Goal: Task Accomplishment & Management: Complete application form

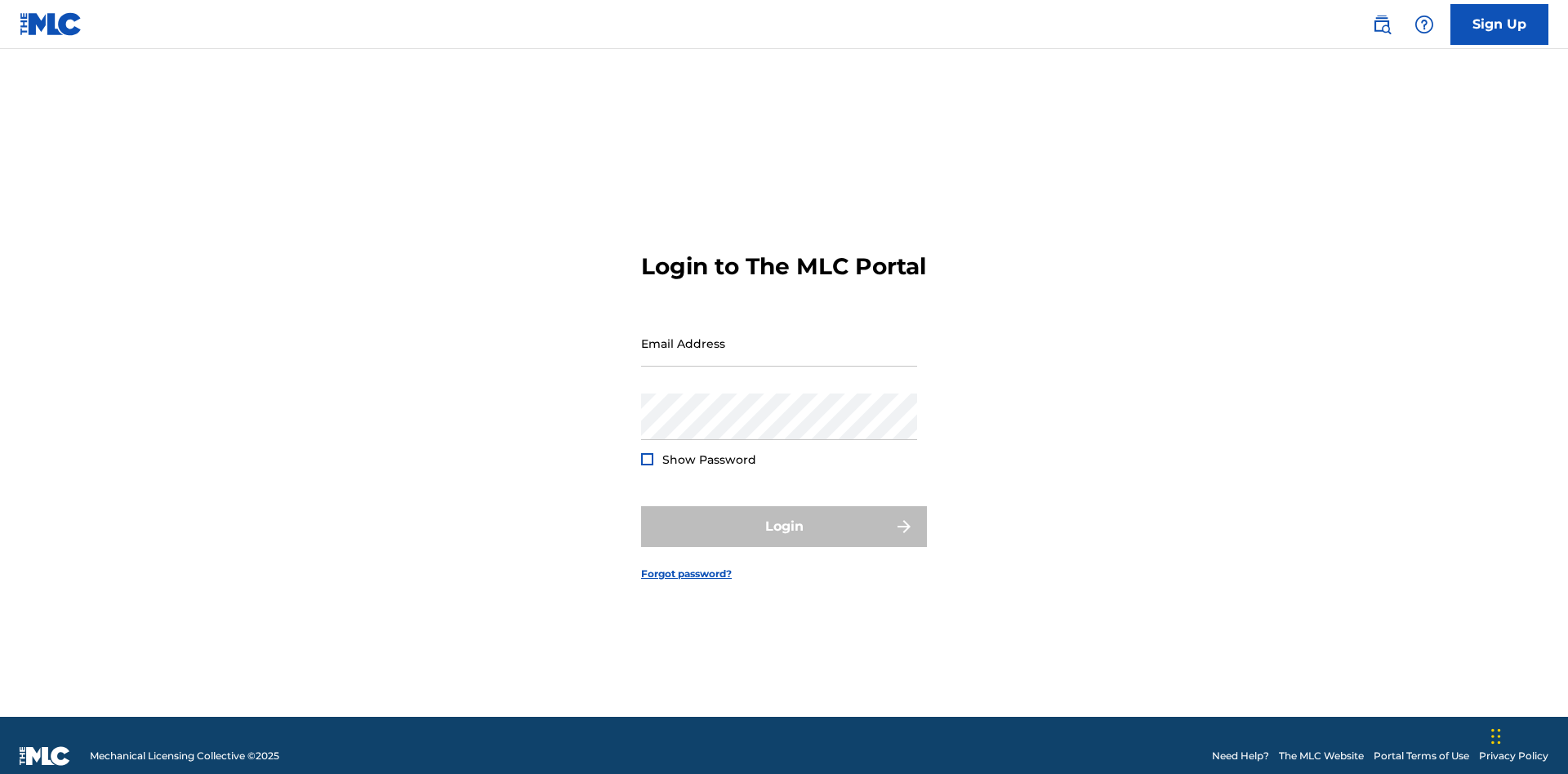
scroll to position [21, 0]
click at [779, 336] on input "Email Address" at bounding box center [778, 344] width 276 height 47
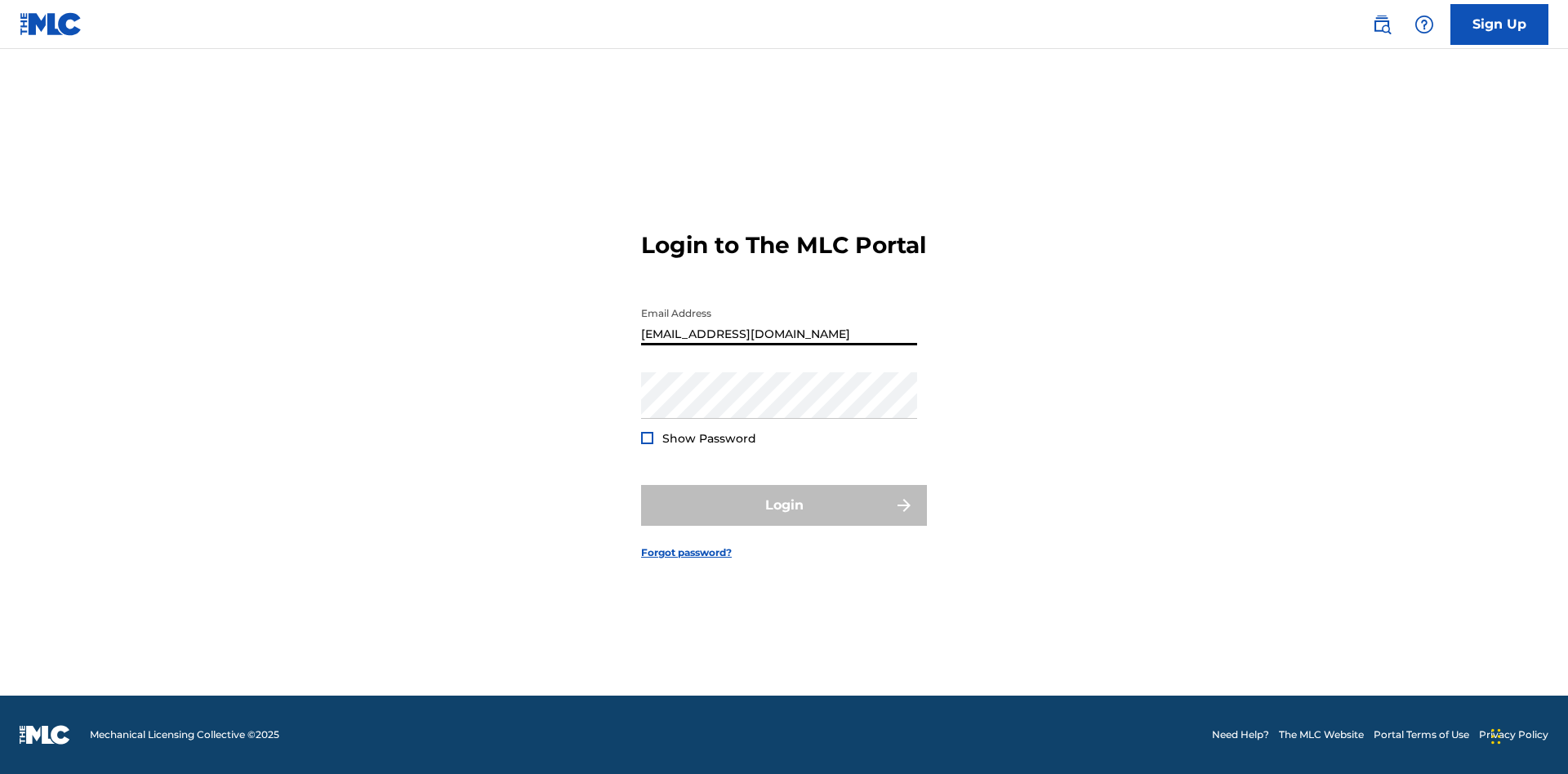
type input "[EMAIL_ADDRESS][DOMAIN_NAME]"
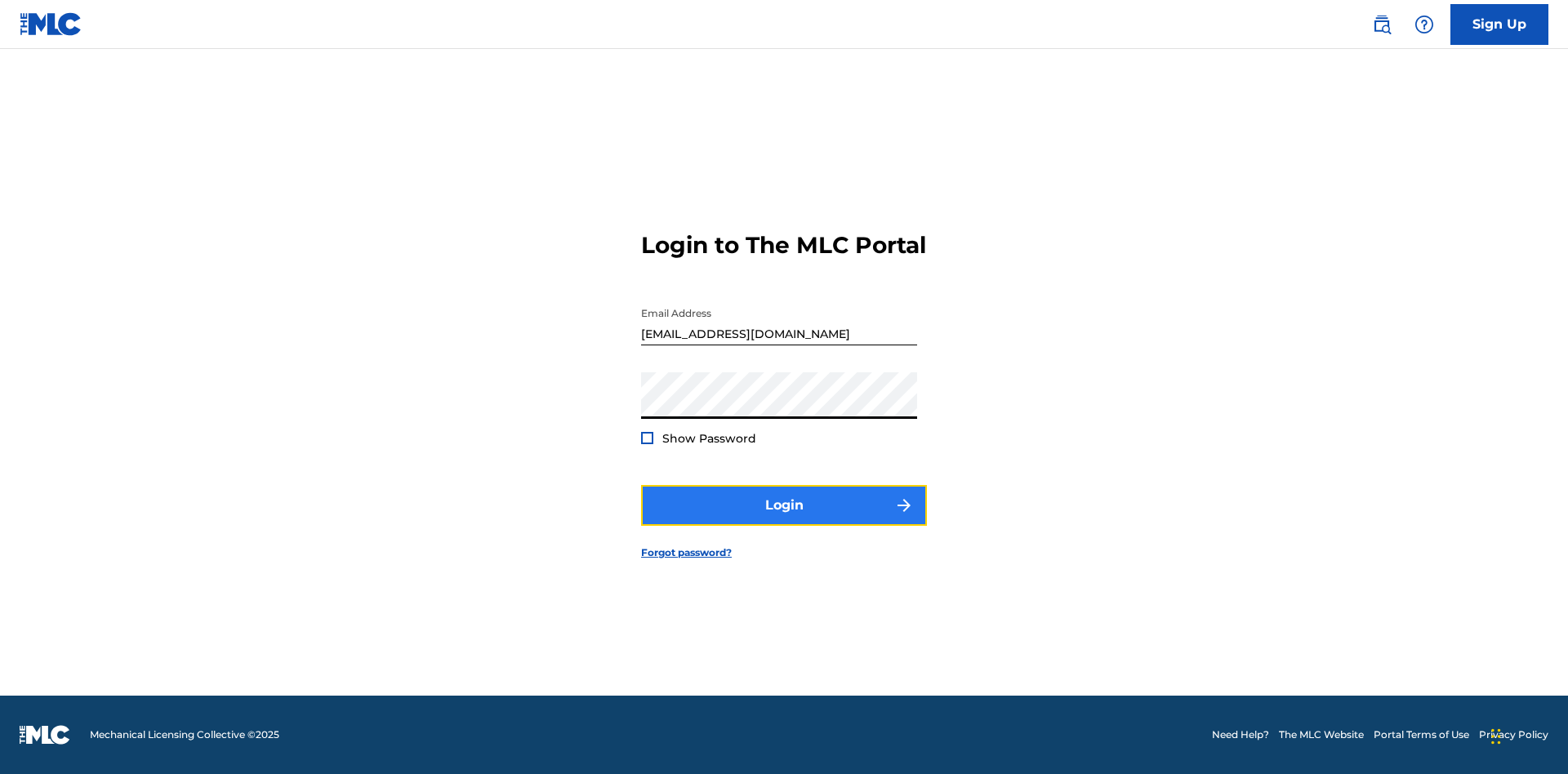
click at [784, 519] on button "Login" at bounding box center [784, 505] width 286 height 41
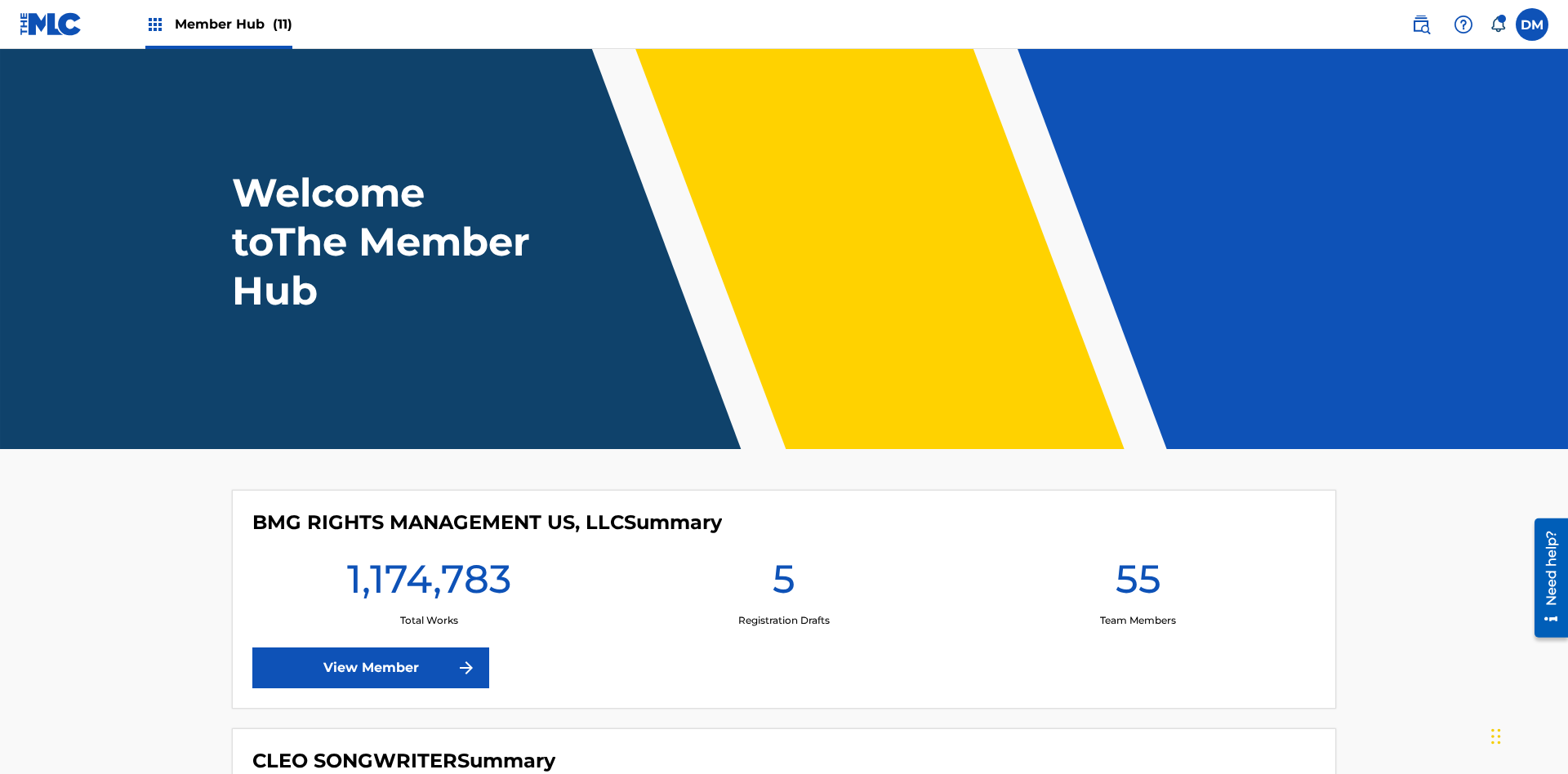
scroll to position [70, 0]
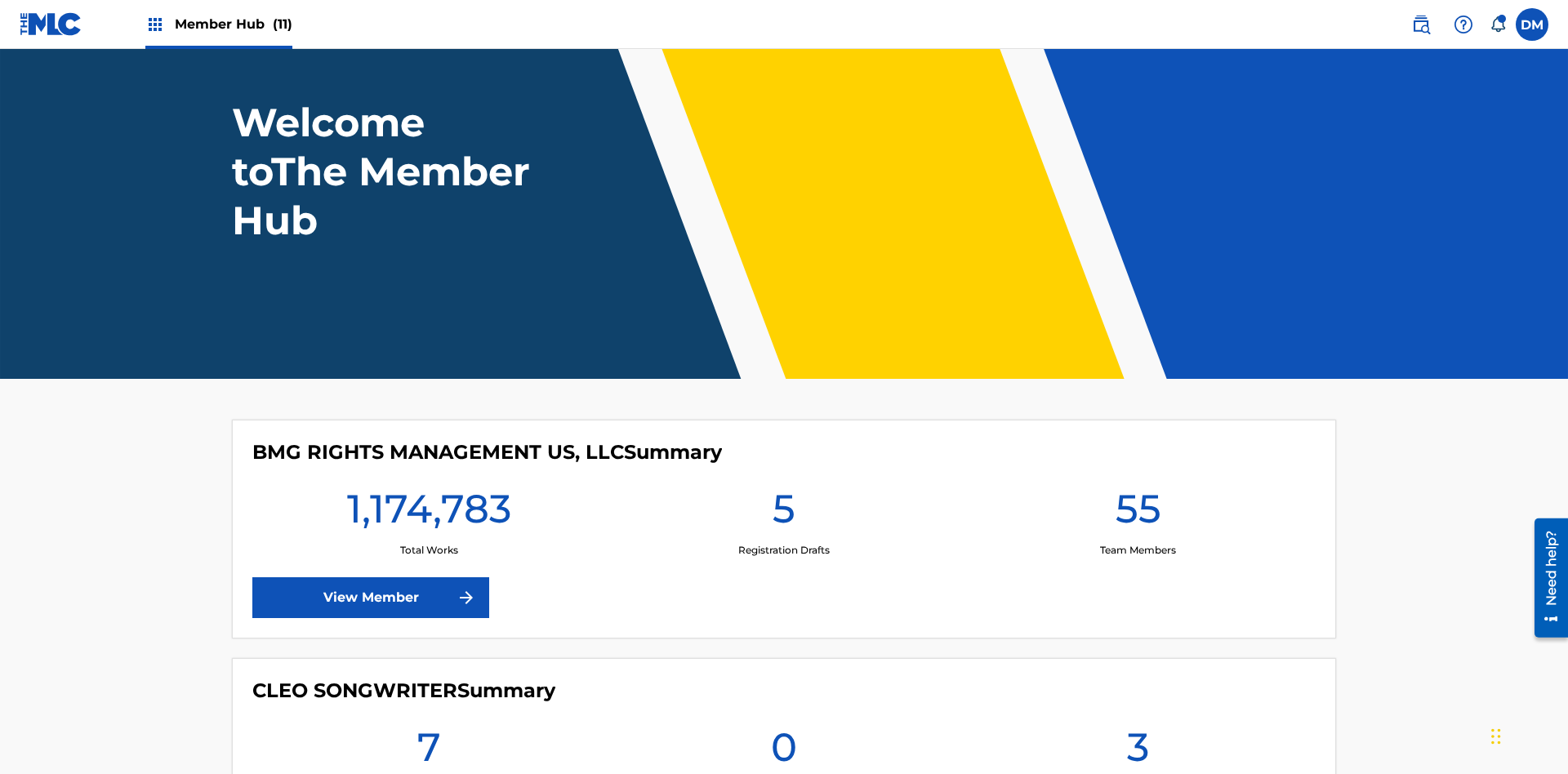
click at [233, 23] on span "Member Hub (11)" at bounding box center [233, 23] width 118 height 18
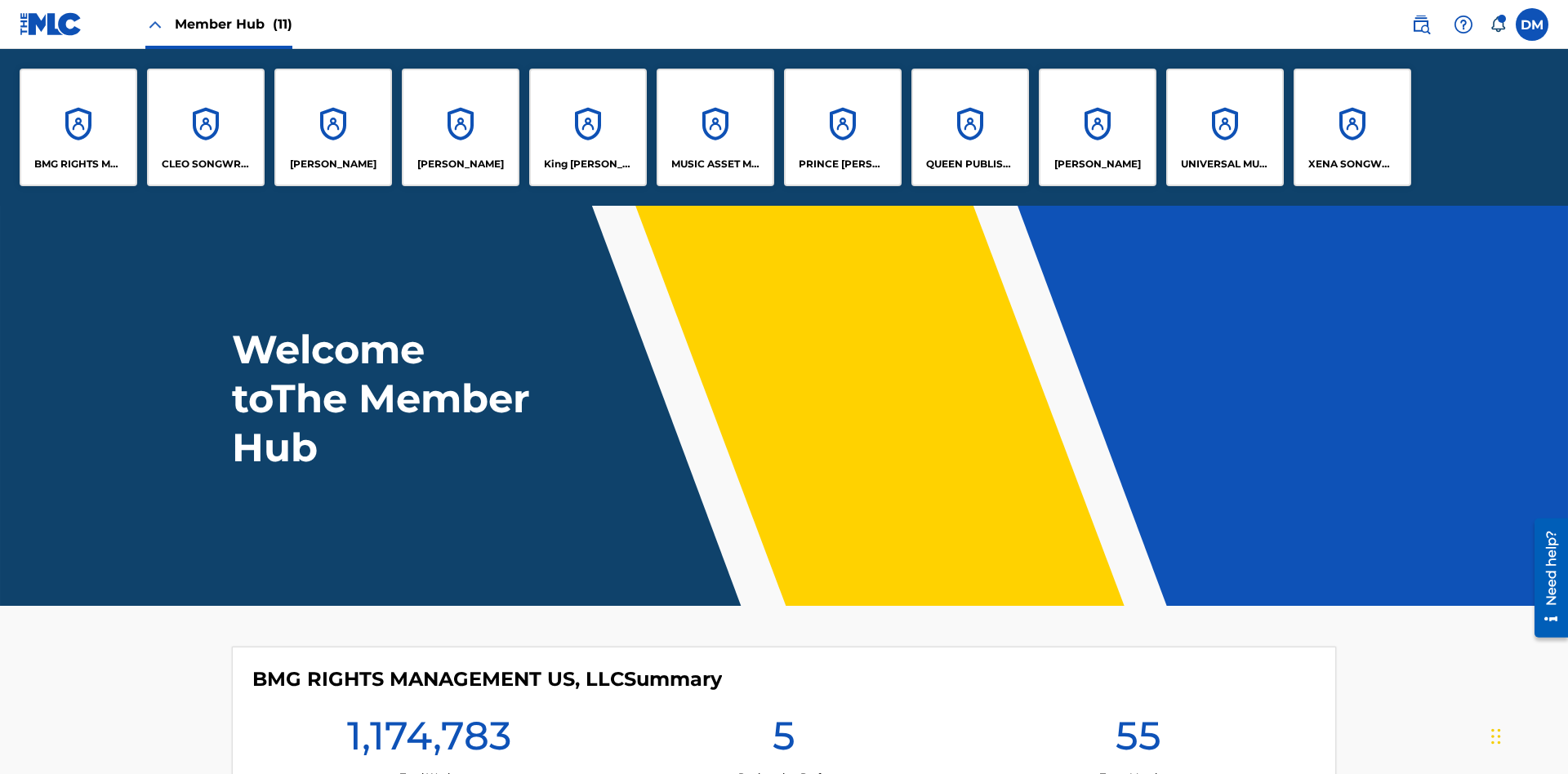
scroll to position [58, 0]
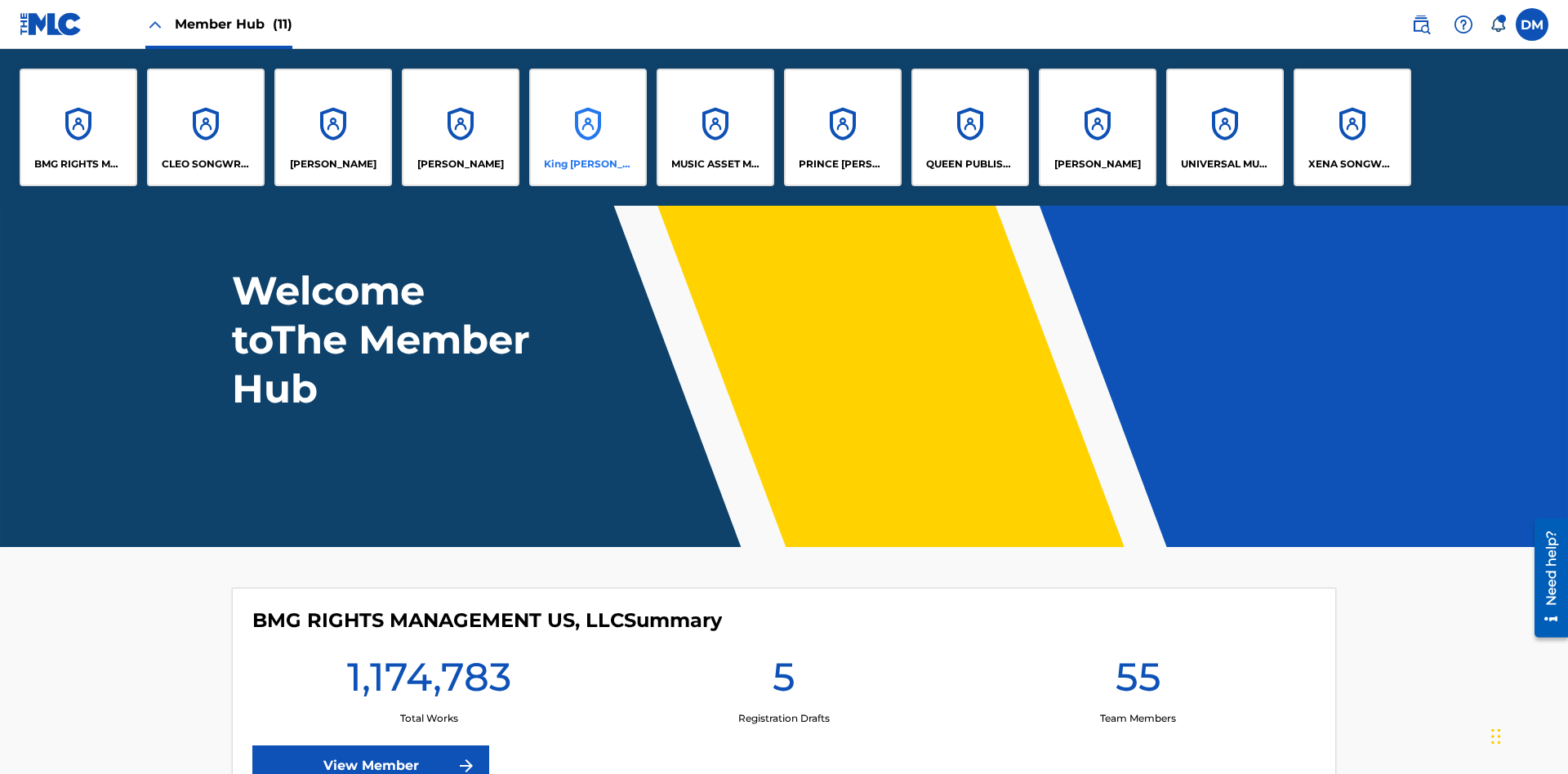
click at [587, 165] on p "King [PERSON_NAME]" at bounding box center [588, 164] width 89 height 15
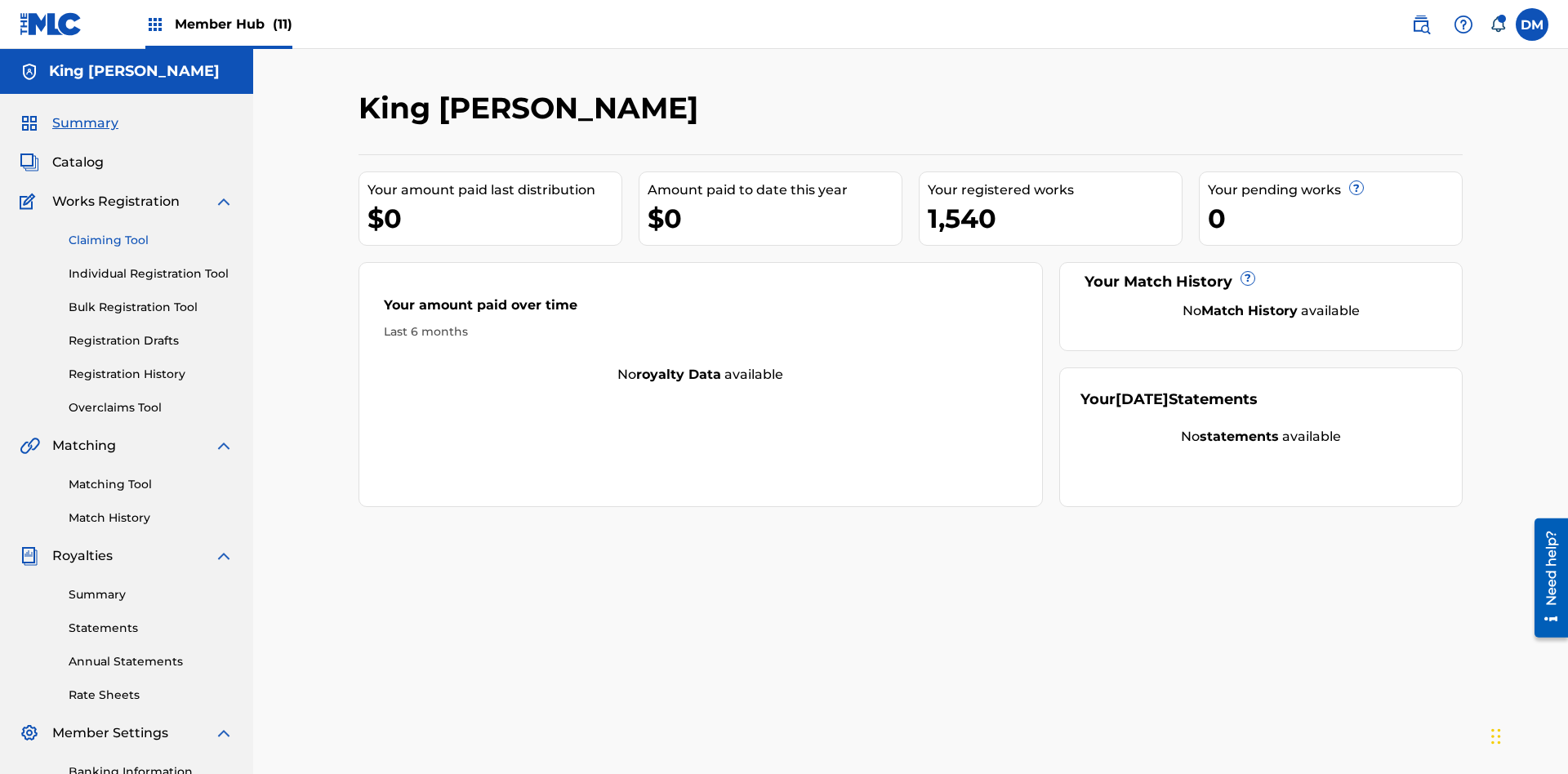
click at [151, 232] on link "Claiming Tool" at bounding box center [150, 240] width 165 height 18
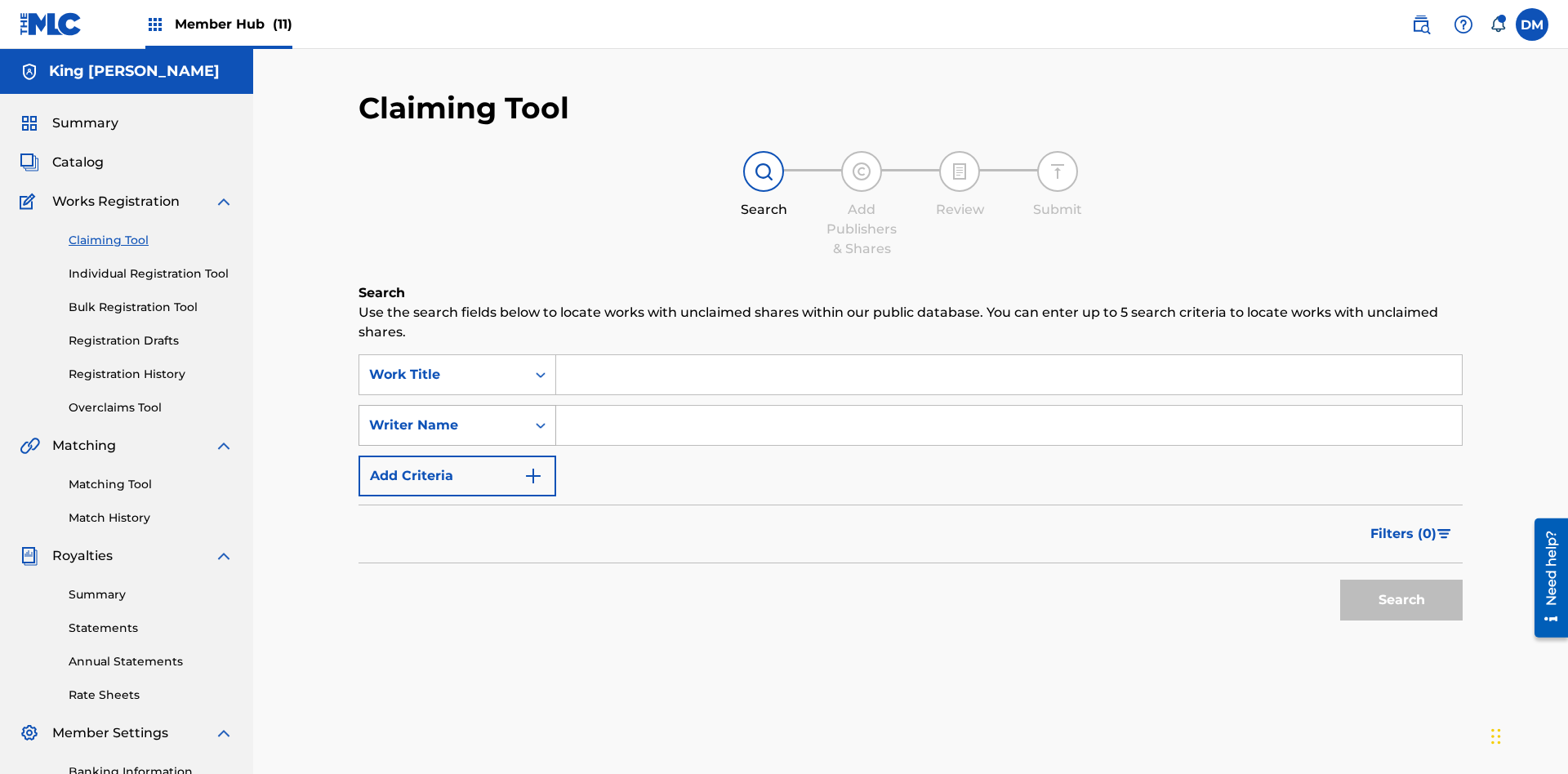
click at [443, 416] on div "Writer Name" at bounding box center [442, 425] width 147 height 19
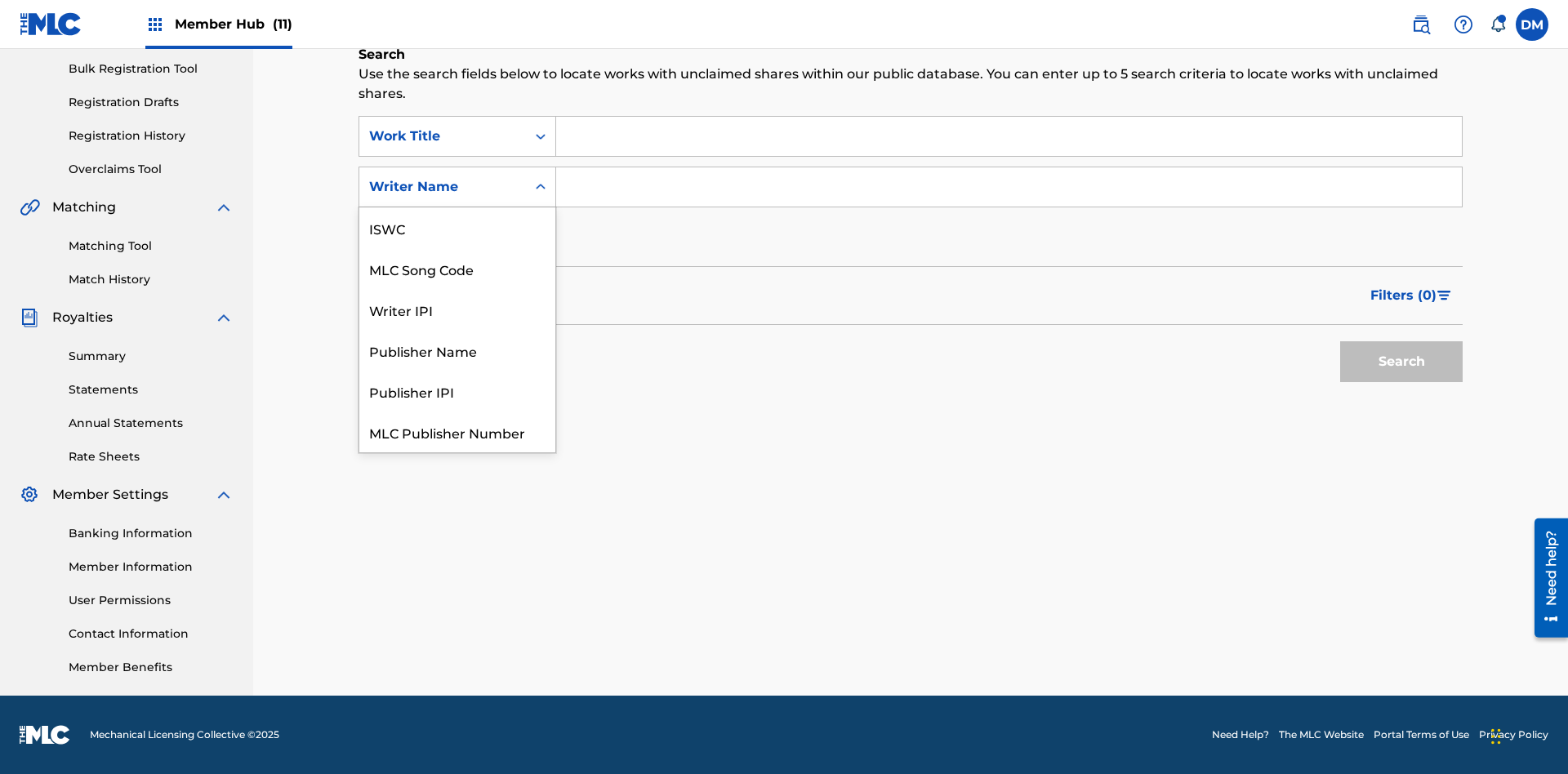
scroll to position [41, 0]
click at [458, 228] on div "MLC Song Code" at bounding box center [457, 228] width 196 height 41
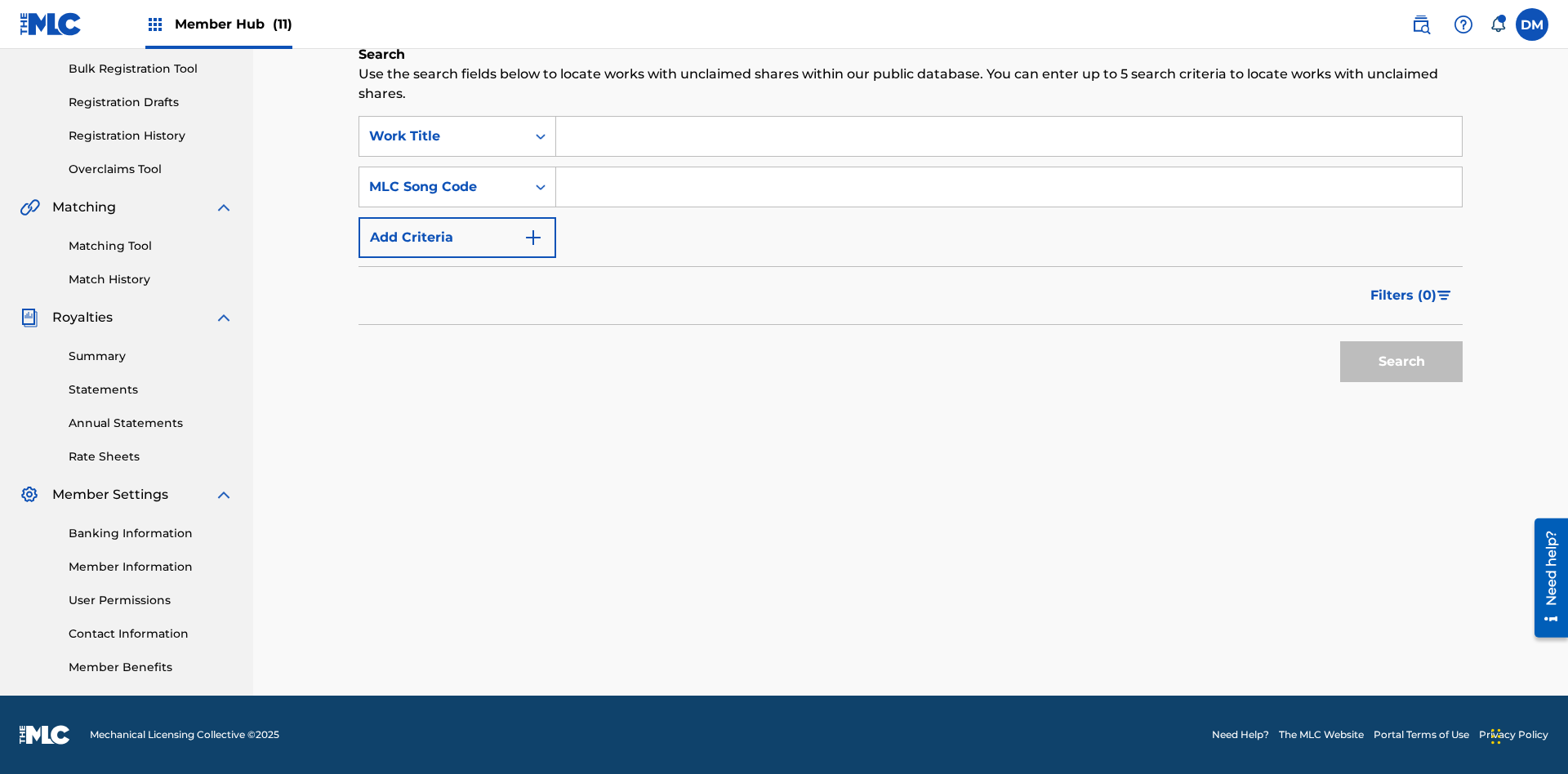
click at [1009, 136] on input "Search Form" at bounding box center [1009, 136] width 906 height 39
type input "NON-OWNED WORK TO CLAIM"
click at [1009, 187] on input "Search Form" at bounding box center [1009, 187] width 906 height 39
type input "RB0ZQR"
click at [1401, 362] on button "Search" at bounding box center [1401, 362] width 123 height 41
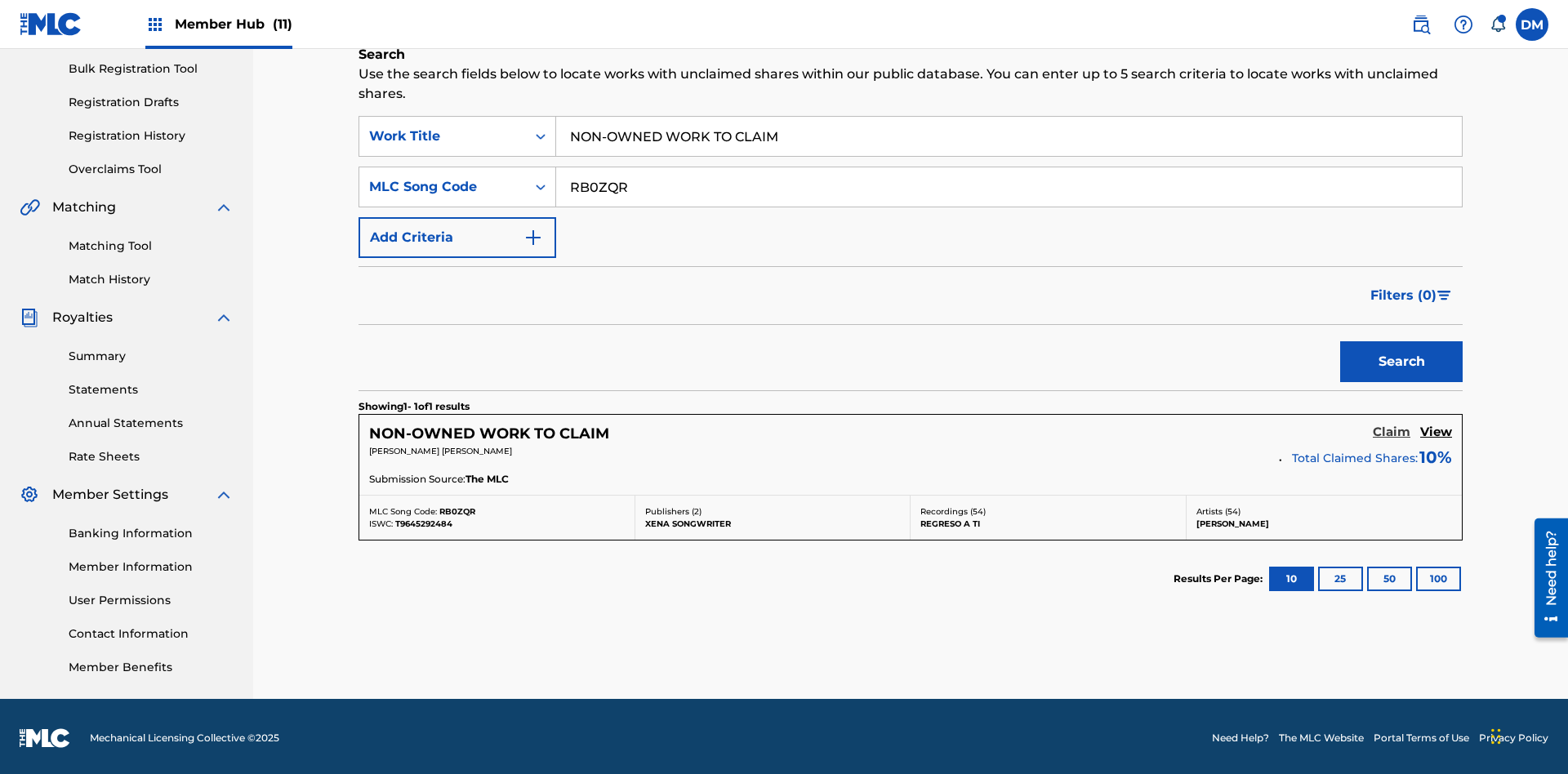
click at [1392, 428] on h5 "Claim" at bounding box center [1392, 432] width 38 height 16
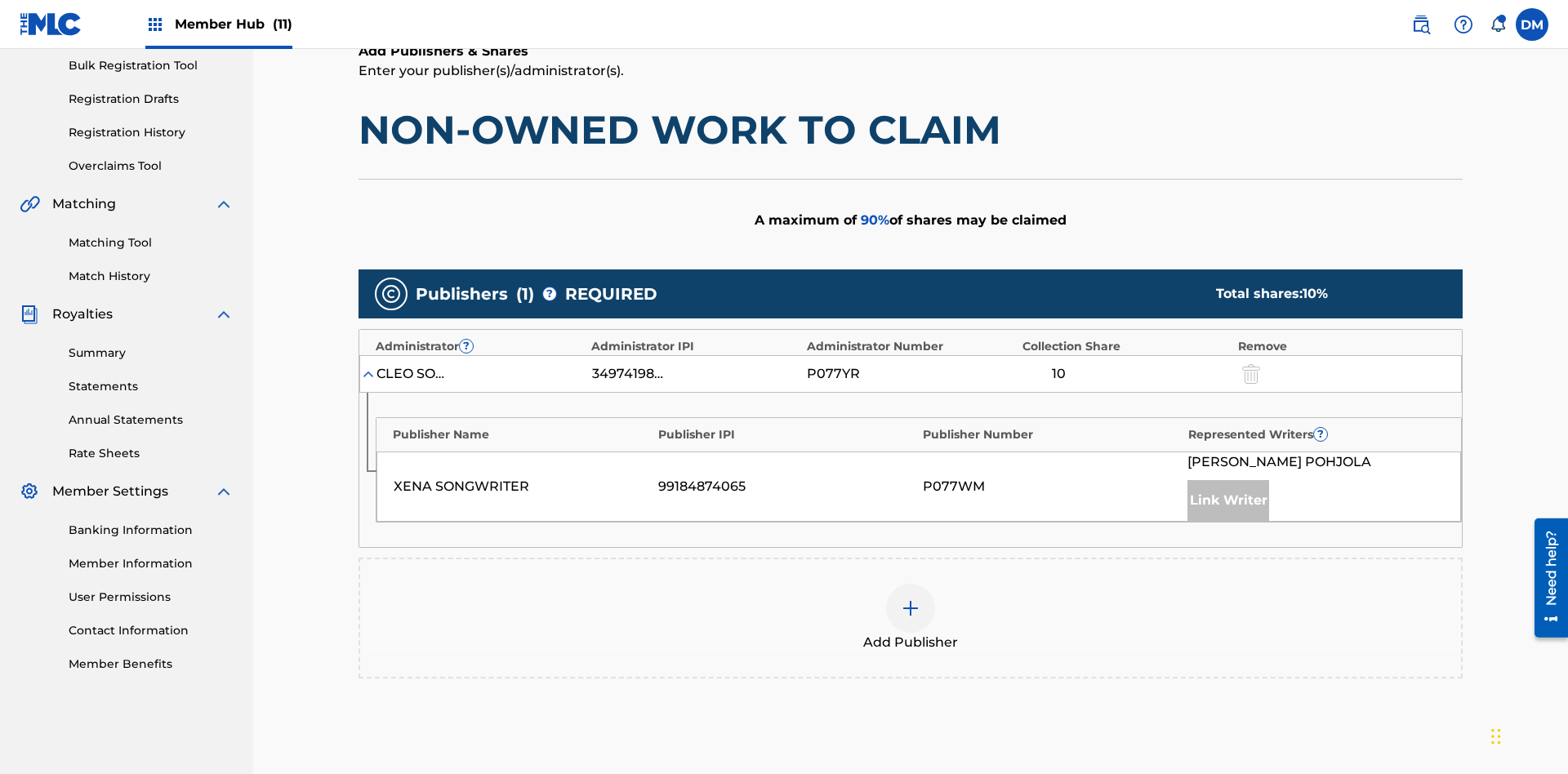
scroll to position [410, 0]
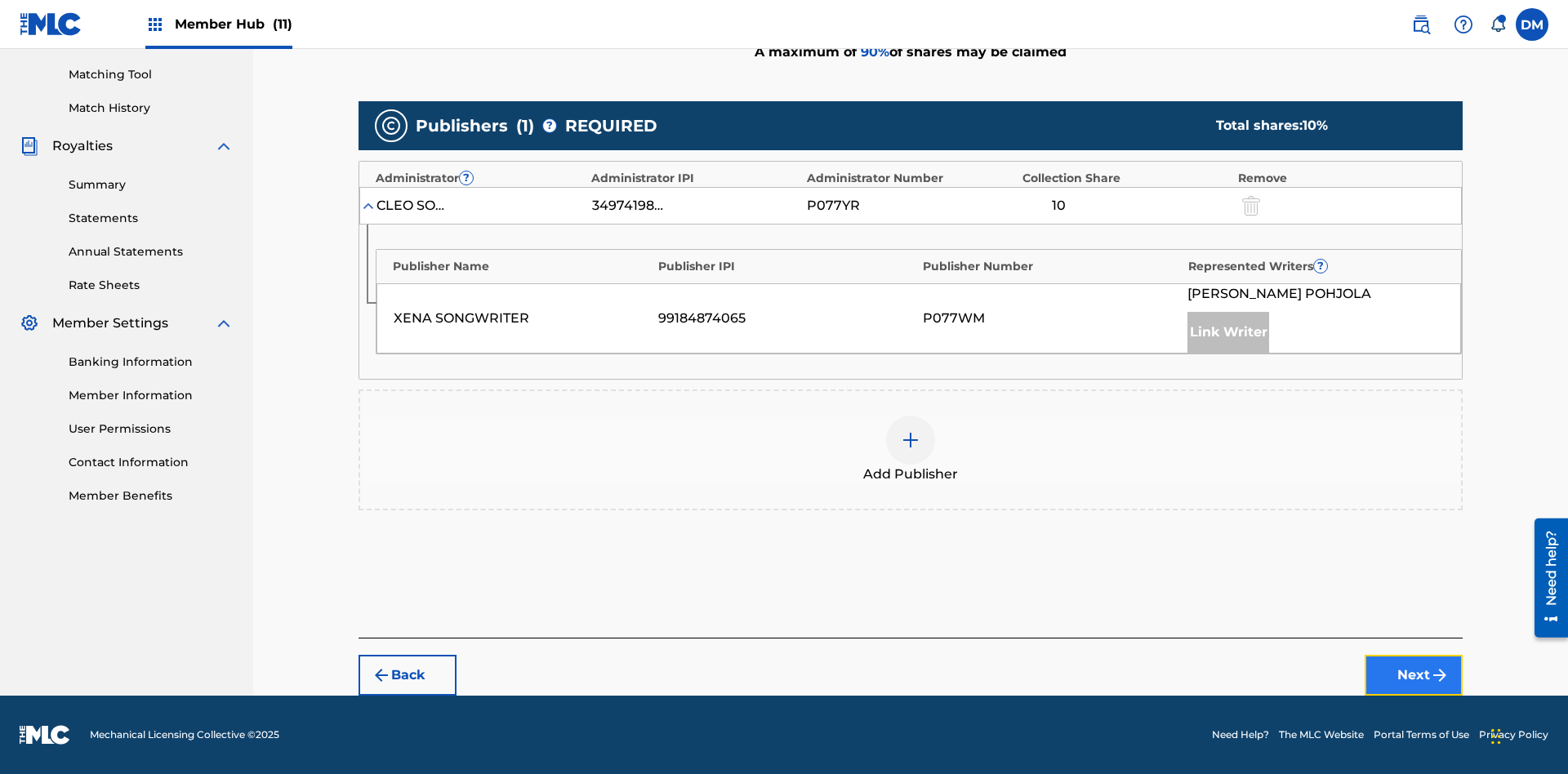
click at [1414, 676] on button "Next" at bounding box center [1413, 676] width 98 height 41
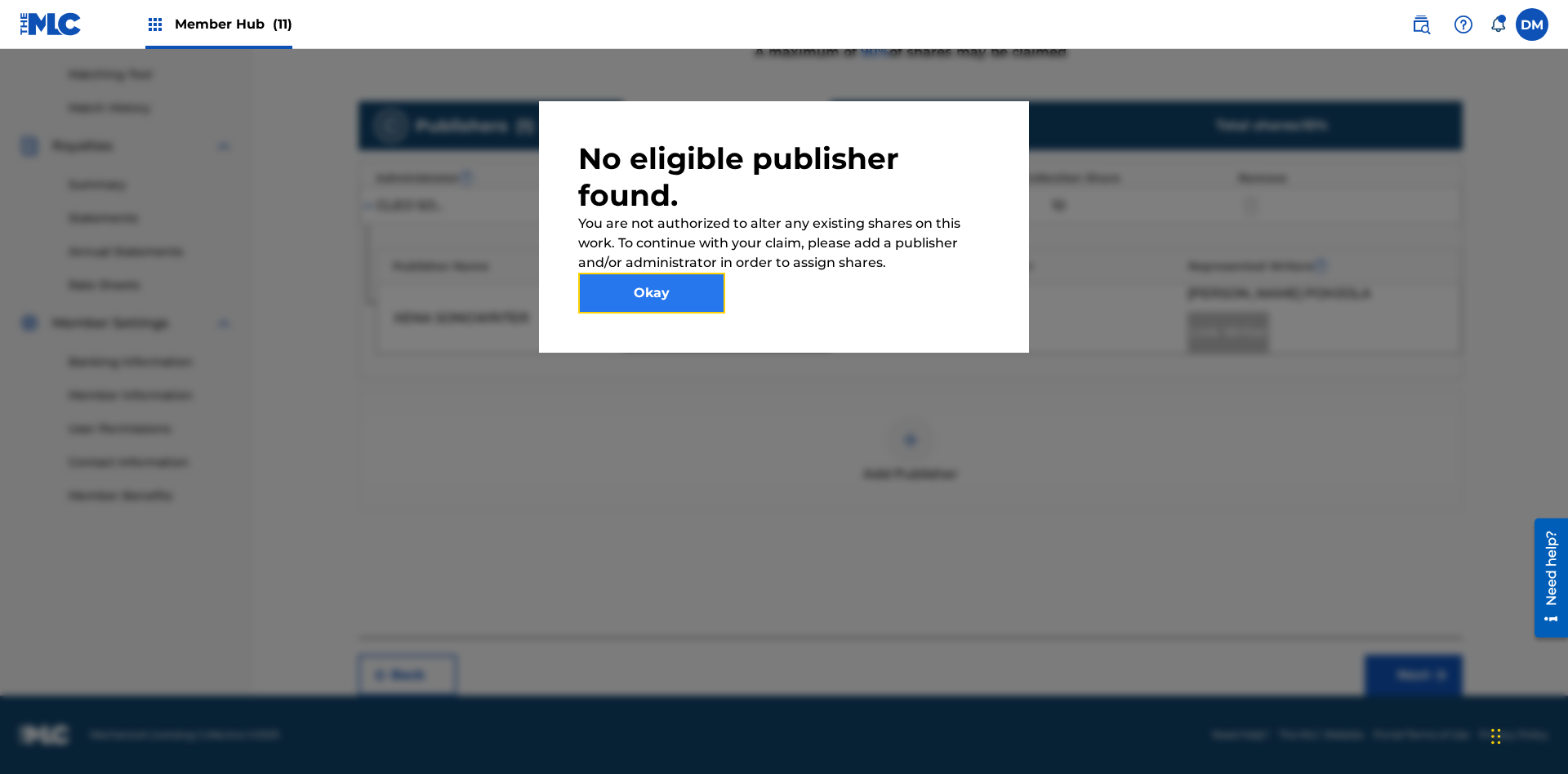
click at [652, 293] on button "Okay" at bounding box center [652, 293] width 147 height 41
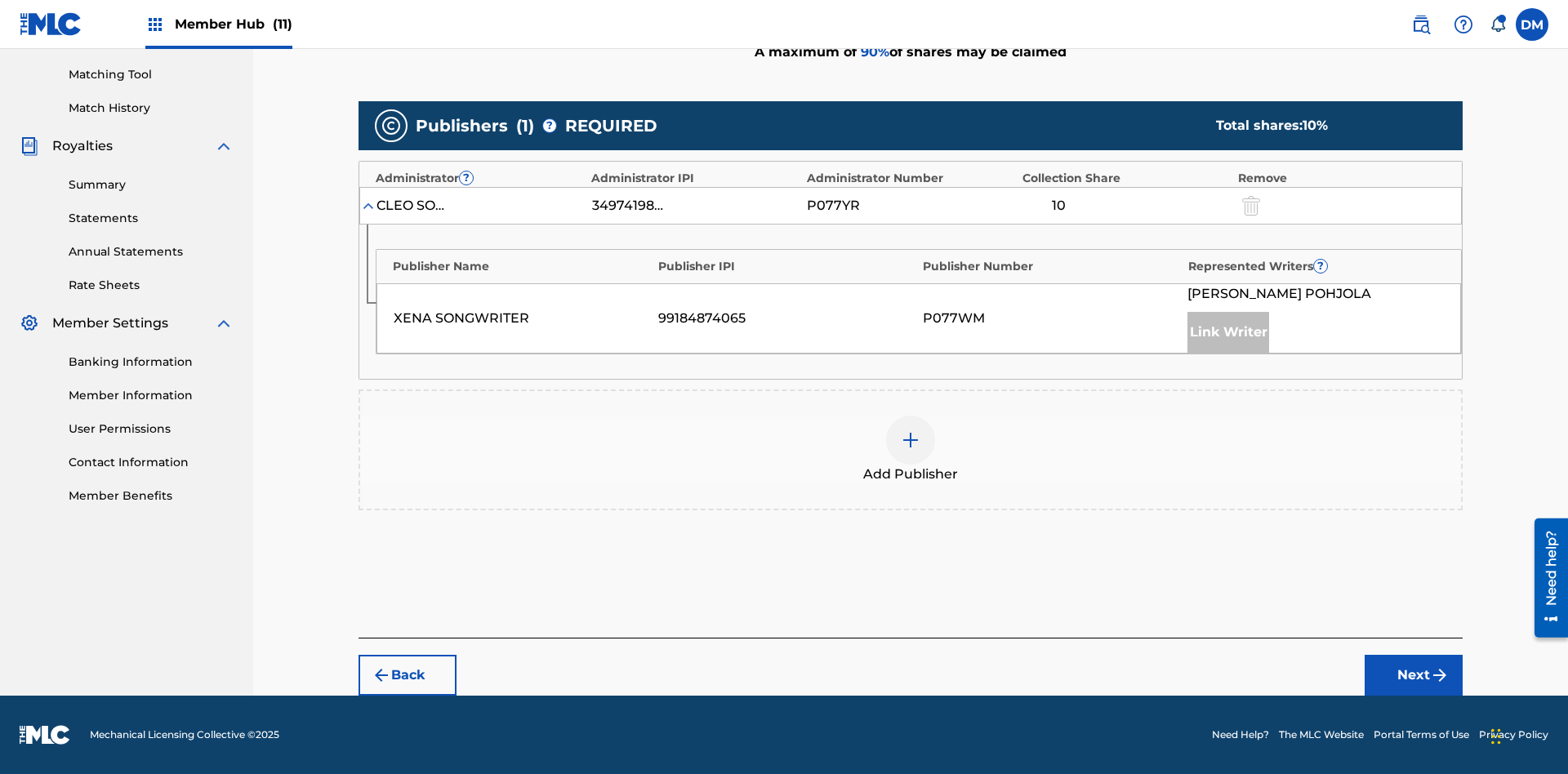
click at [911, 440] on img at bounding box center [911, 440] width 19 height 19
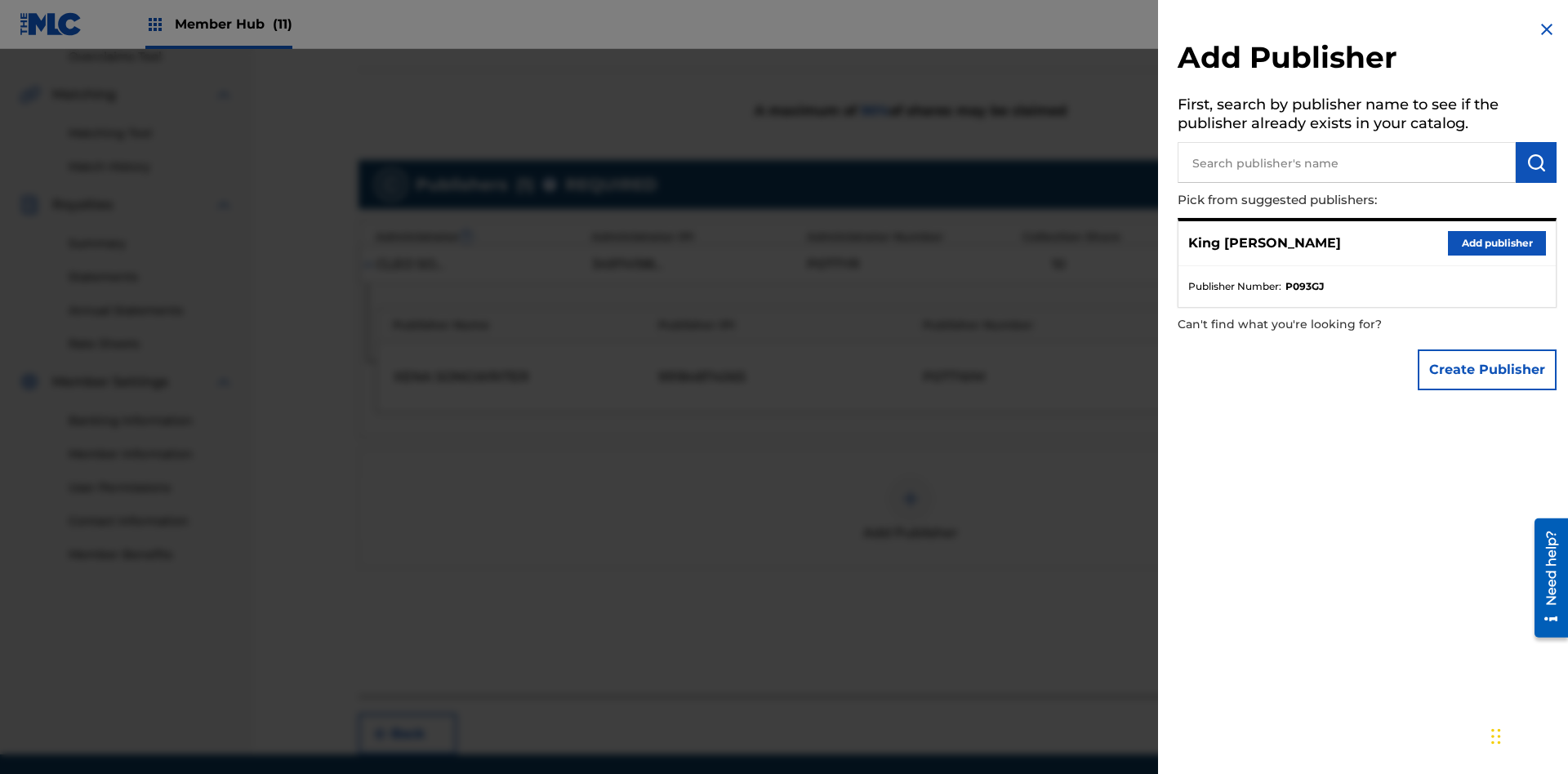
click at [1347, 163] on input "text" at bounding box center [1346, 163] width 338 height 41
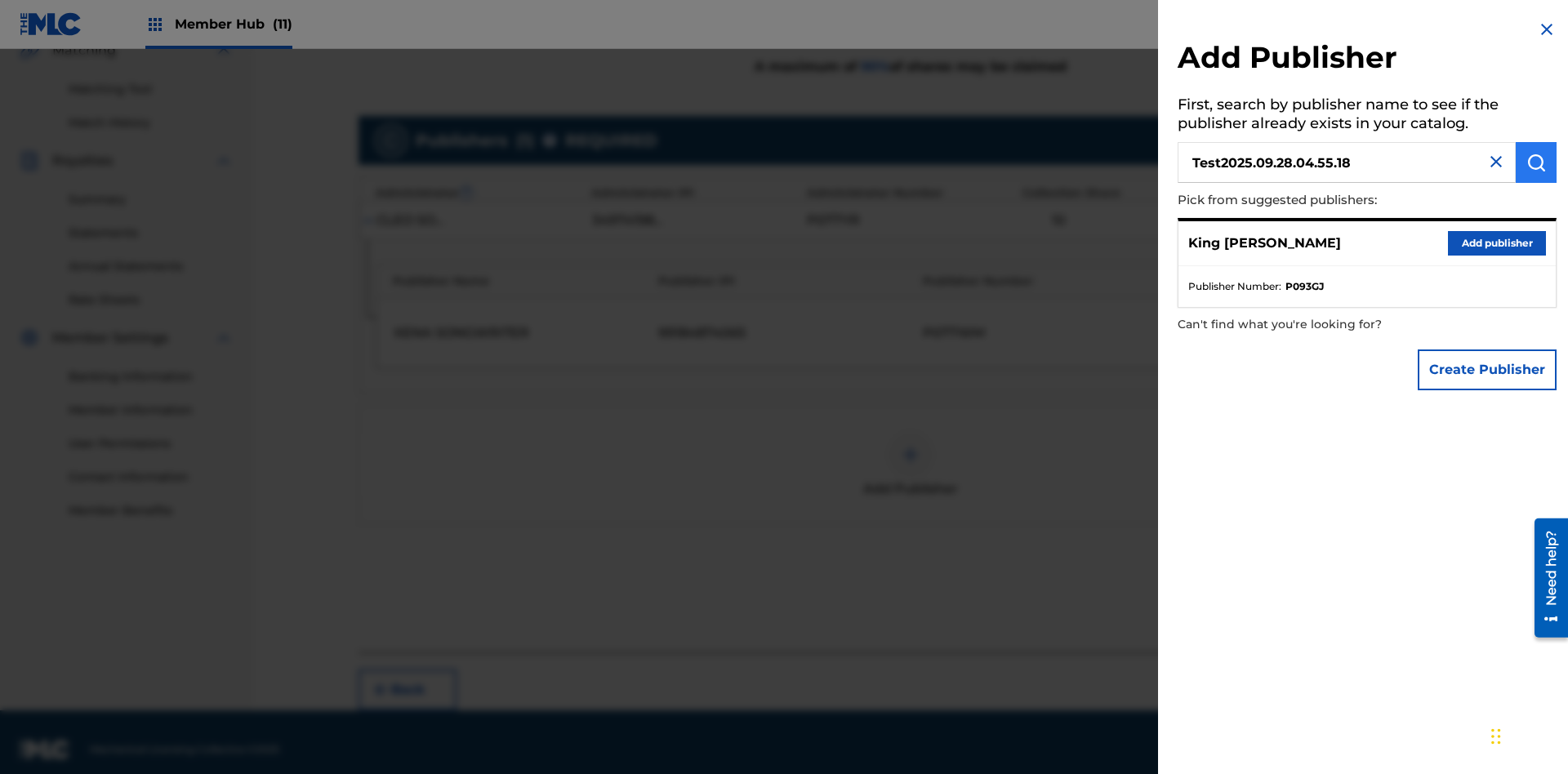
type input "Test2025.09.28.04.55.18"
click at [1536, 163] on img "submit" at bounding box center [1536, 163] width 19 height 19
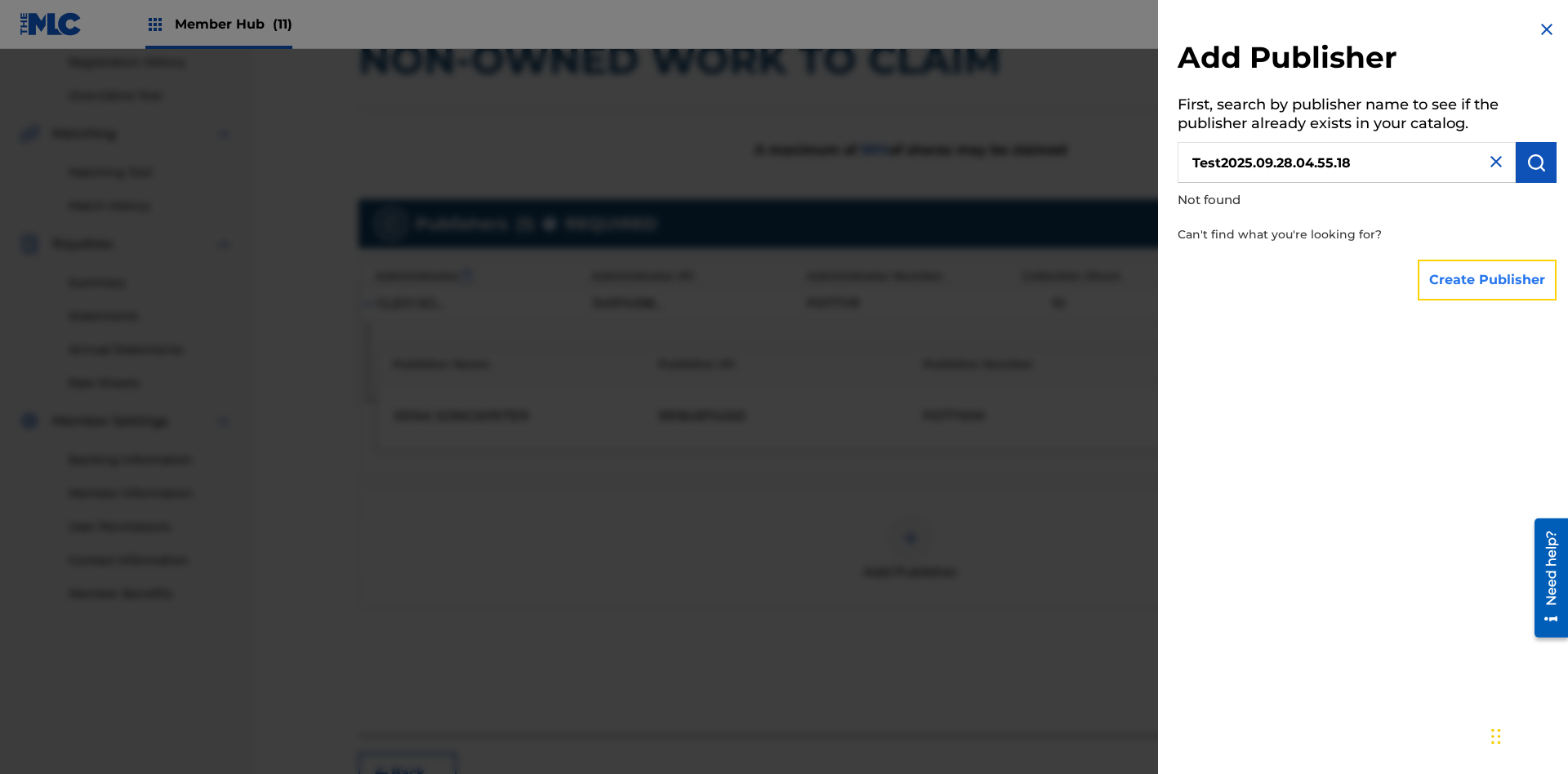
click at [1488, 279] on button "Create Publisher" at bounding box center [1487, 280] width 139 height 41
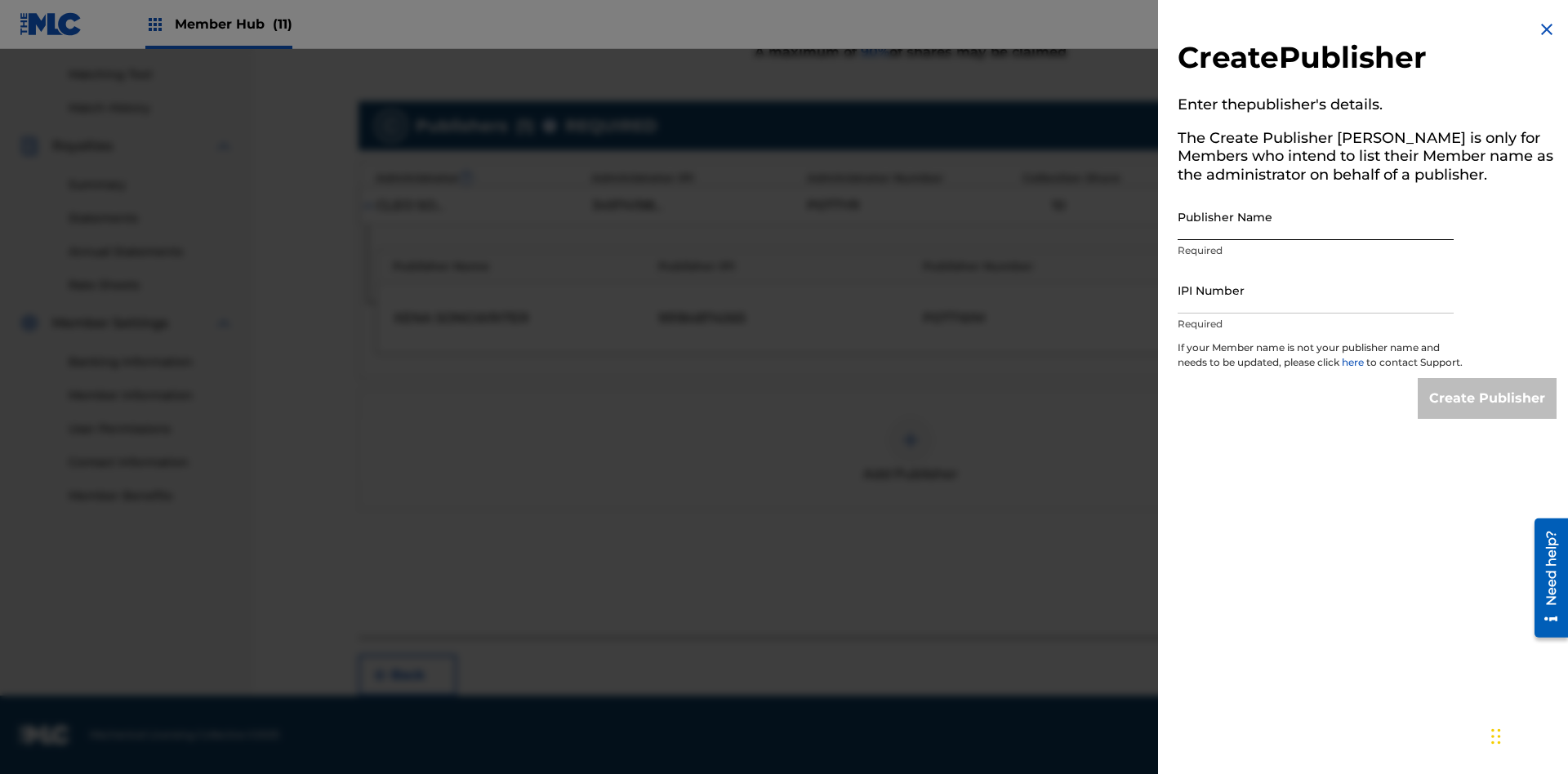
click at [1316, 216] on input "Publisher Name" at bounding box center [1315, 217] width 276 height 47
type input "Test2025.09.28.04.55.23"
click at [1316, 290] on input "IPI Number" at bounding box center [1315, 290] width 276 height 47
type input "00595839777"
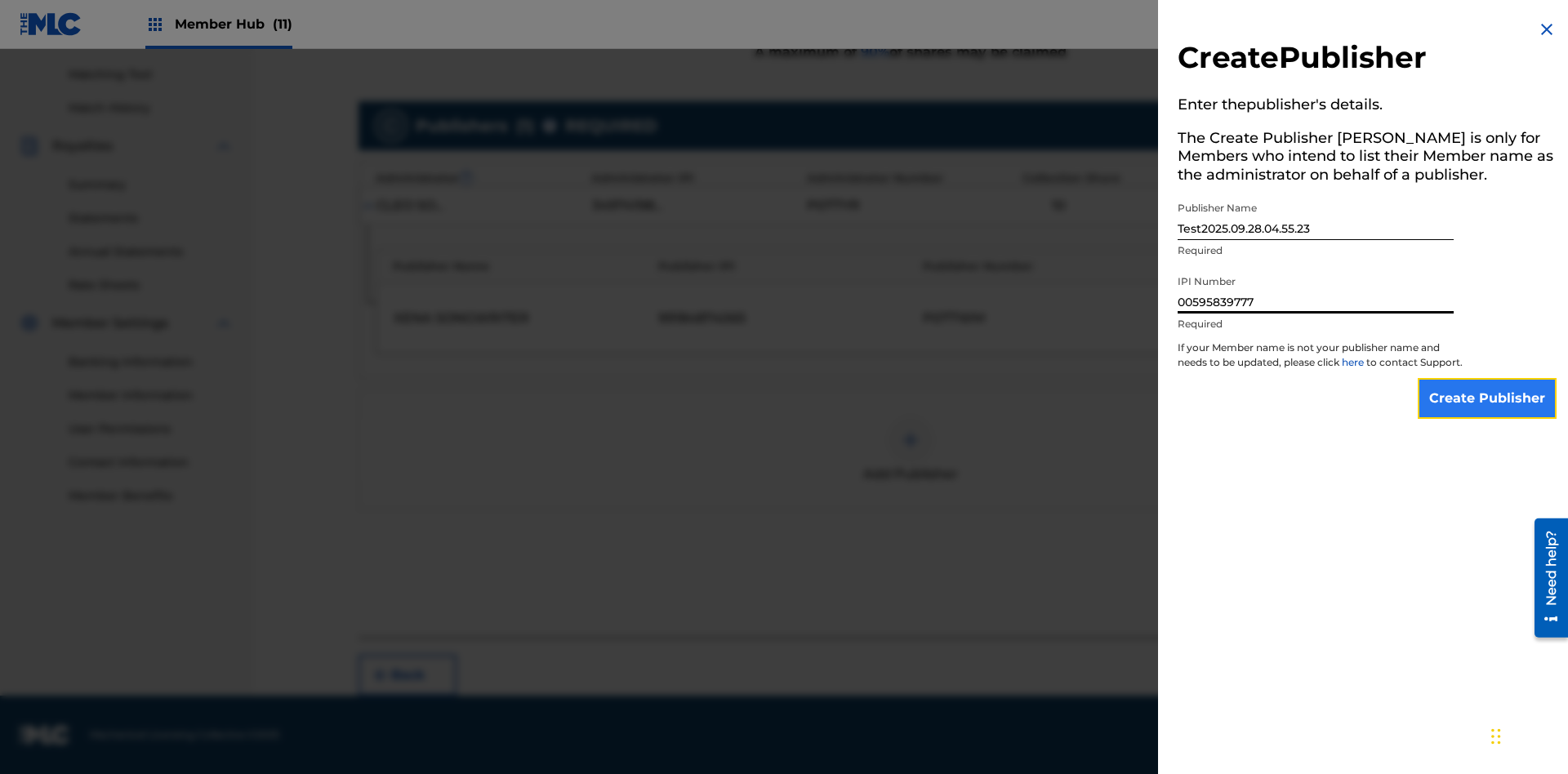
click at [1488, 413] on input "Create Publisher" at bounding box center [1487, 398] width 139 height 41
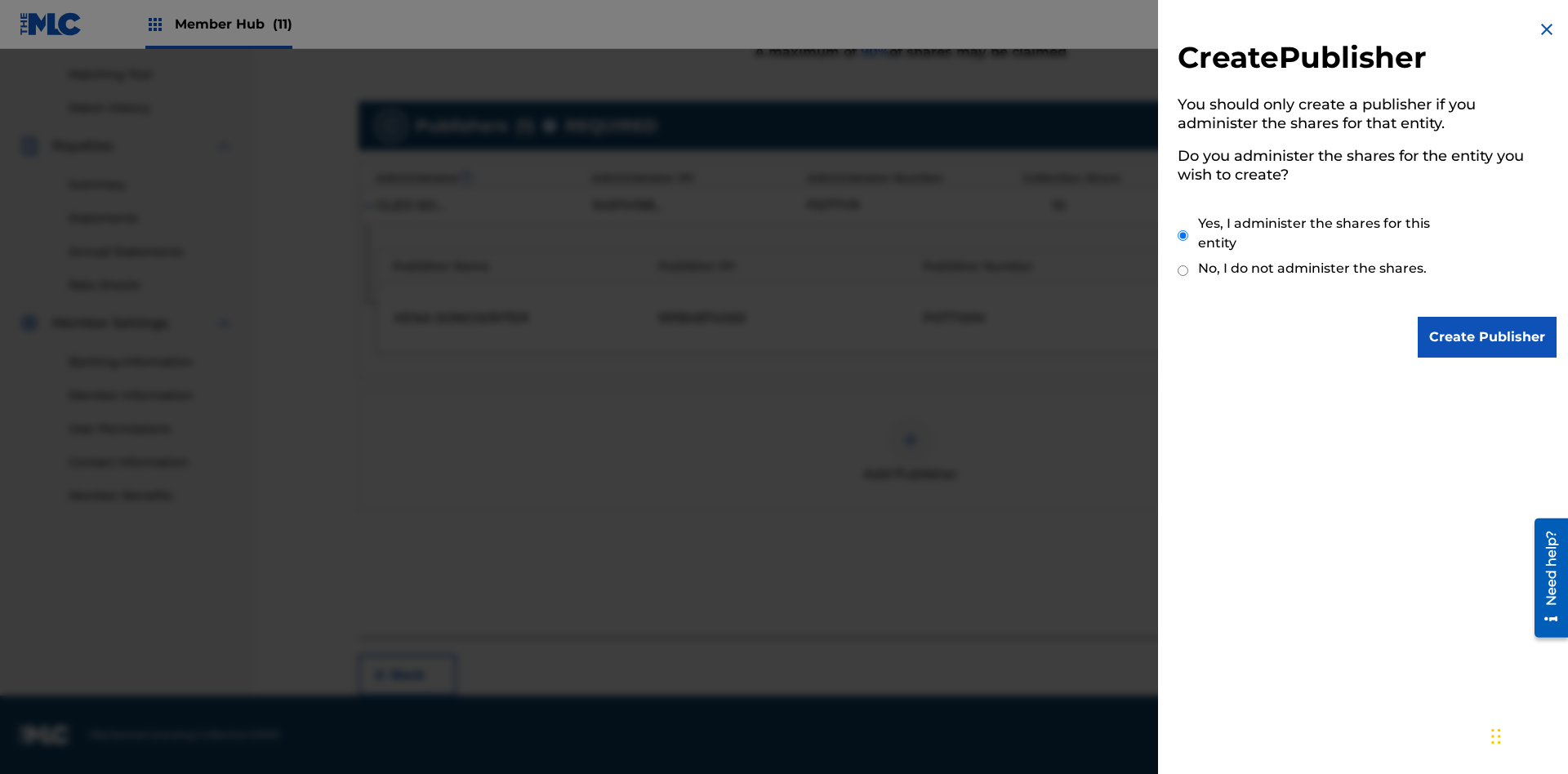
click at [1183, 236] on input "Yes, I administer the shares for this entity" at bounding box center [1182, 236] width 11 height 35
click at [1488, 337] on input "Create Publisher" at bounding box center [1487, 337] width 139 height 41
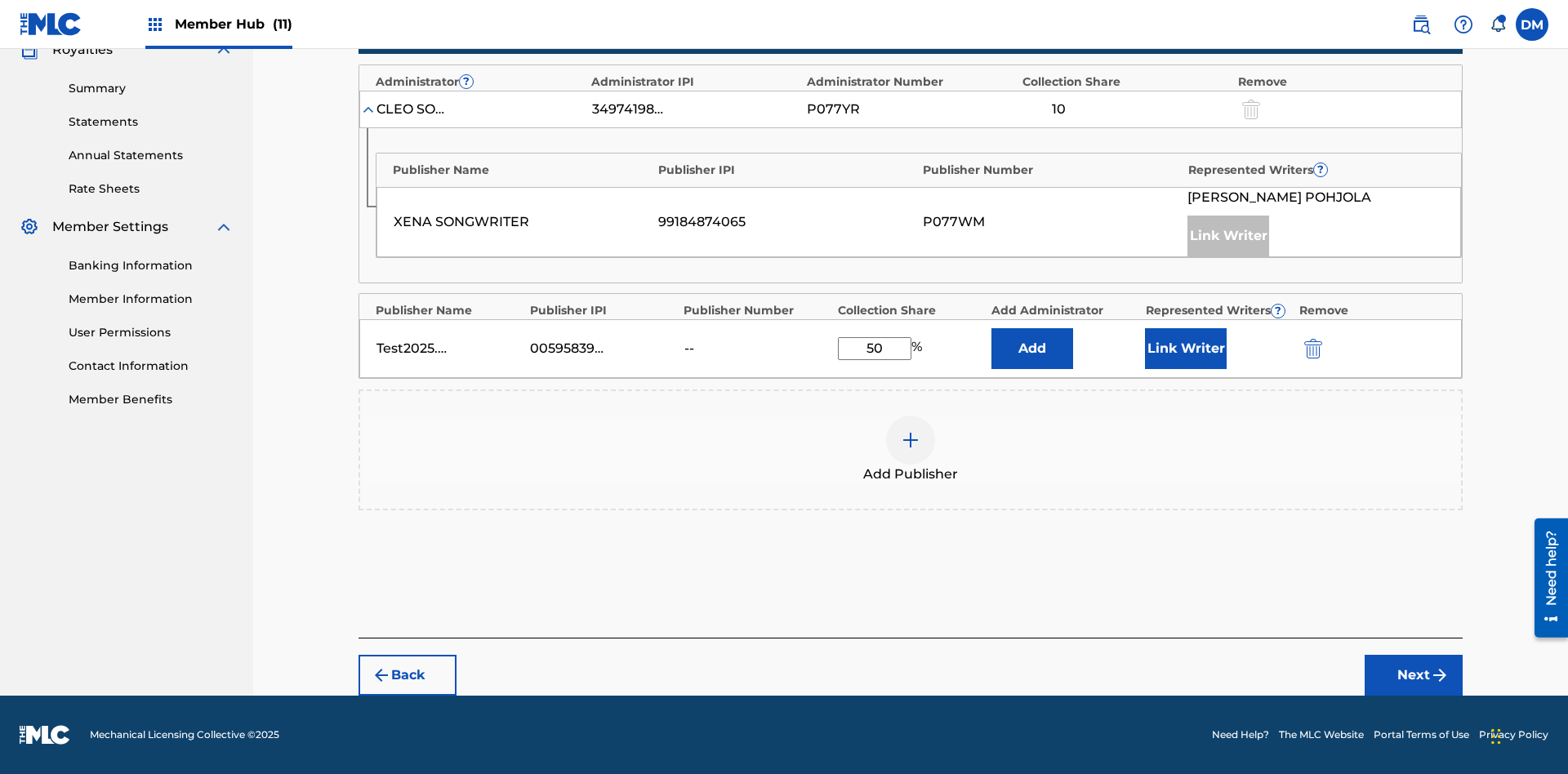
scroll to position [506, 0]
type input "50"
click at [1186, 349] on button "Link Writer" at bounding box center [1186, 349] width 82 height 41
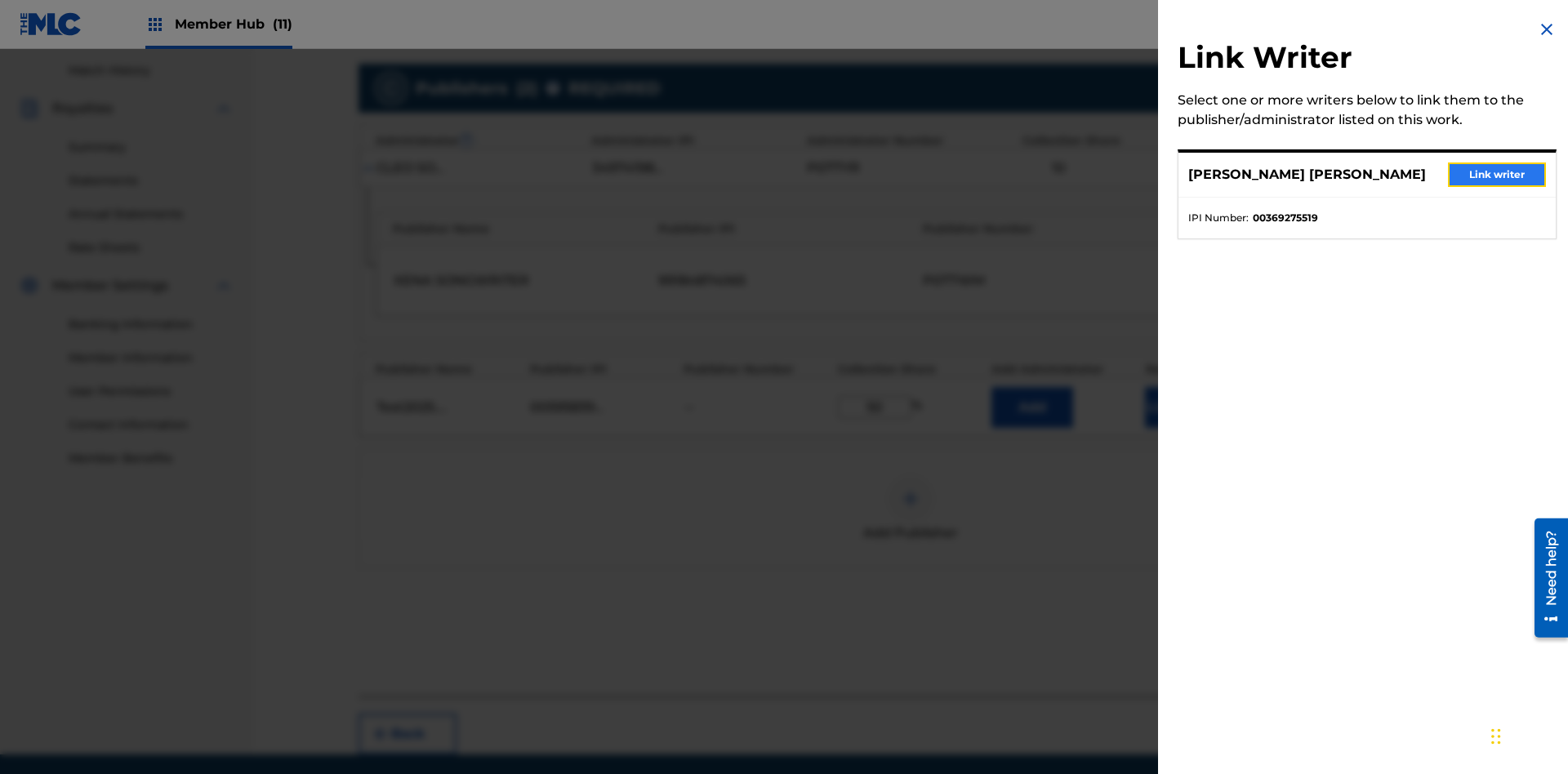
click at [1497, 174] on button "Link writer" at bounding box center [1497, 174] width 98 height 24
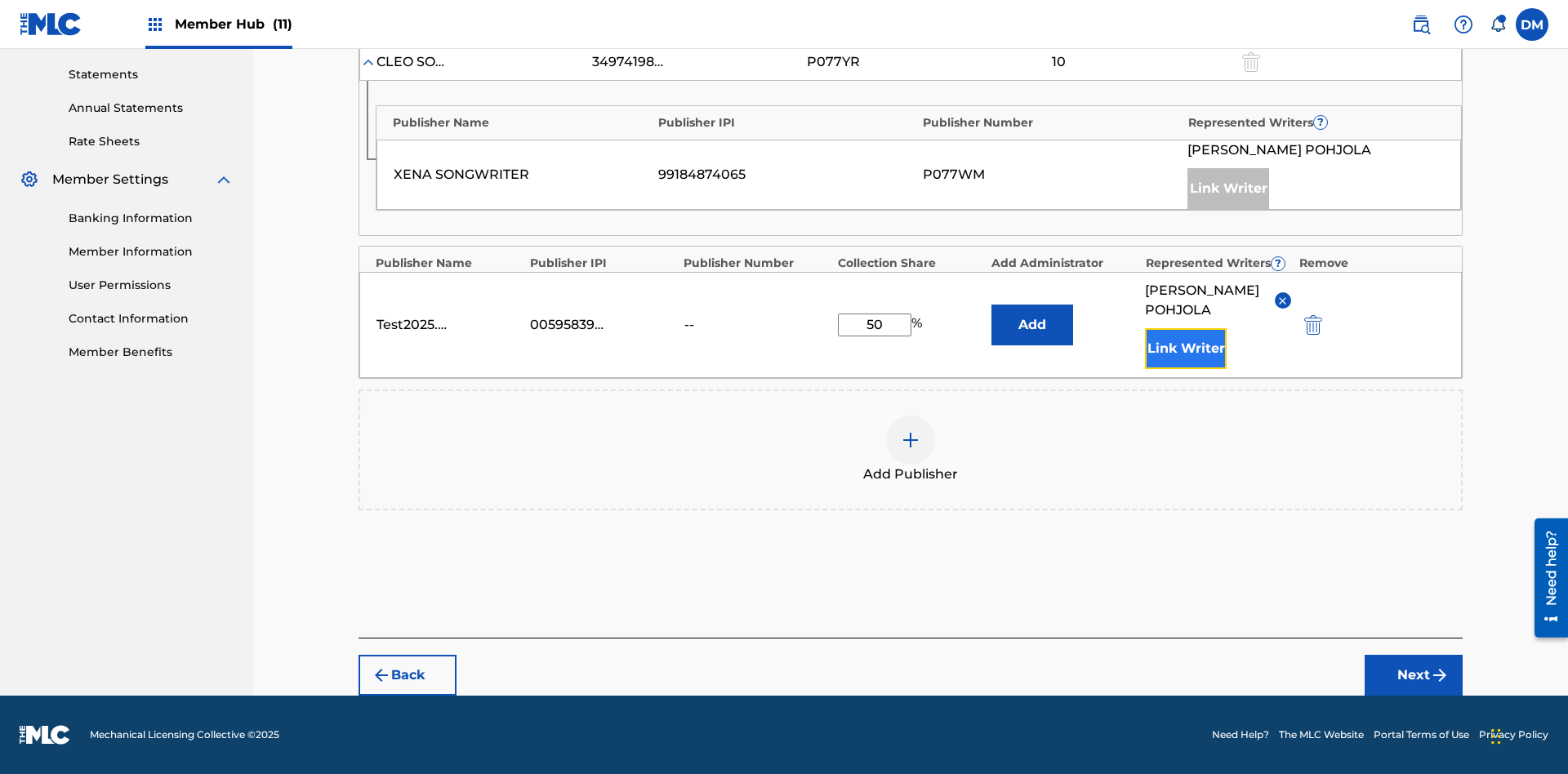
click at [1186, 349] on button "Link Writer" at bounding box center [1186, 349] width 82 height 41
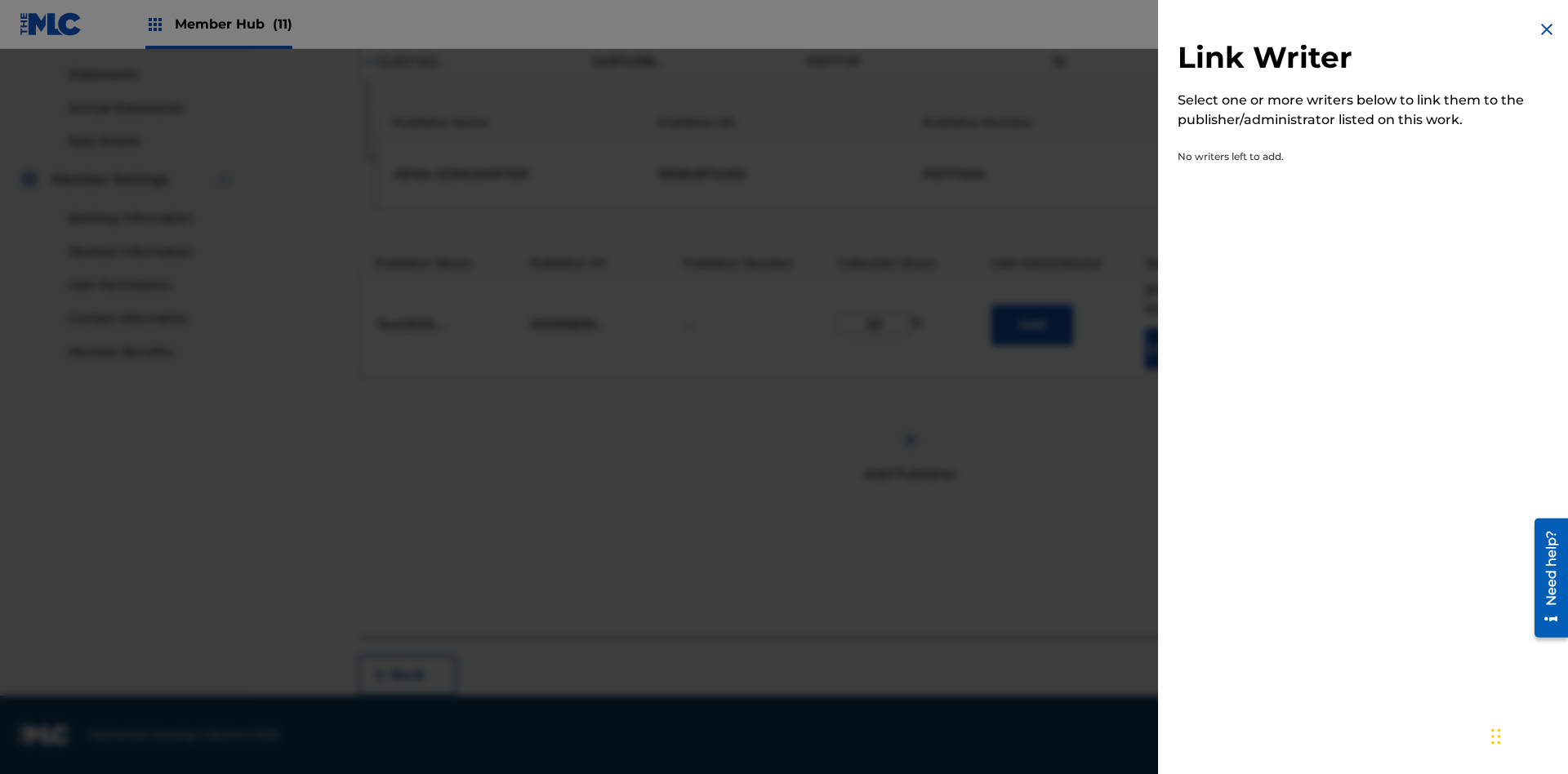
click at [1547, 29] on img at bounding box center [1547, 29] width 19 height 19
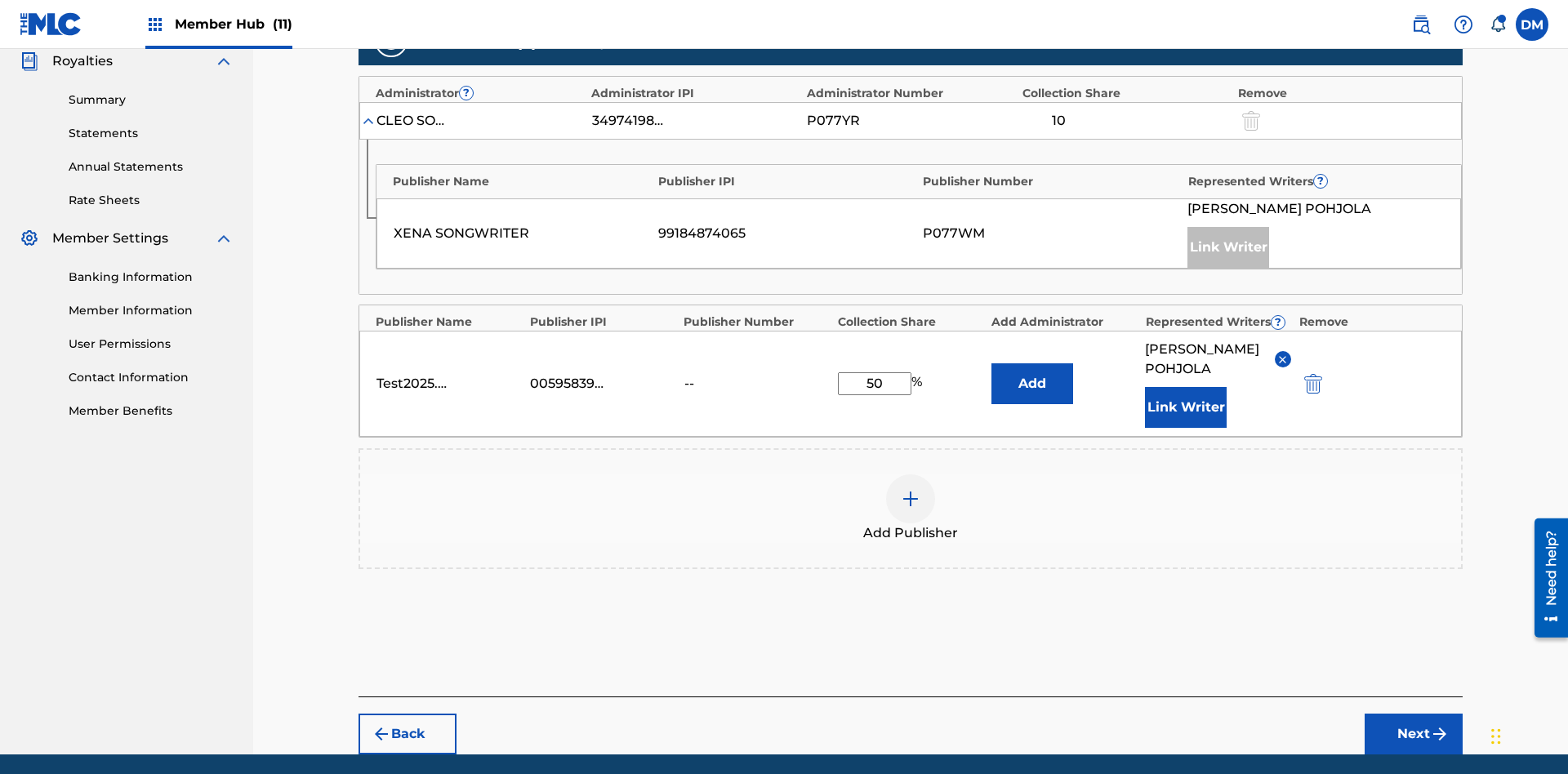
scroll to position [573, 0]
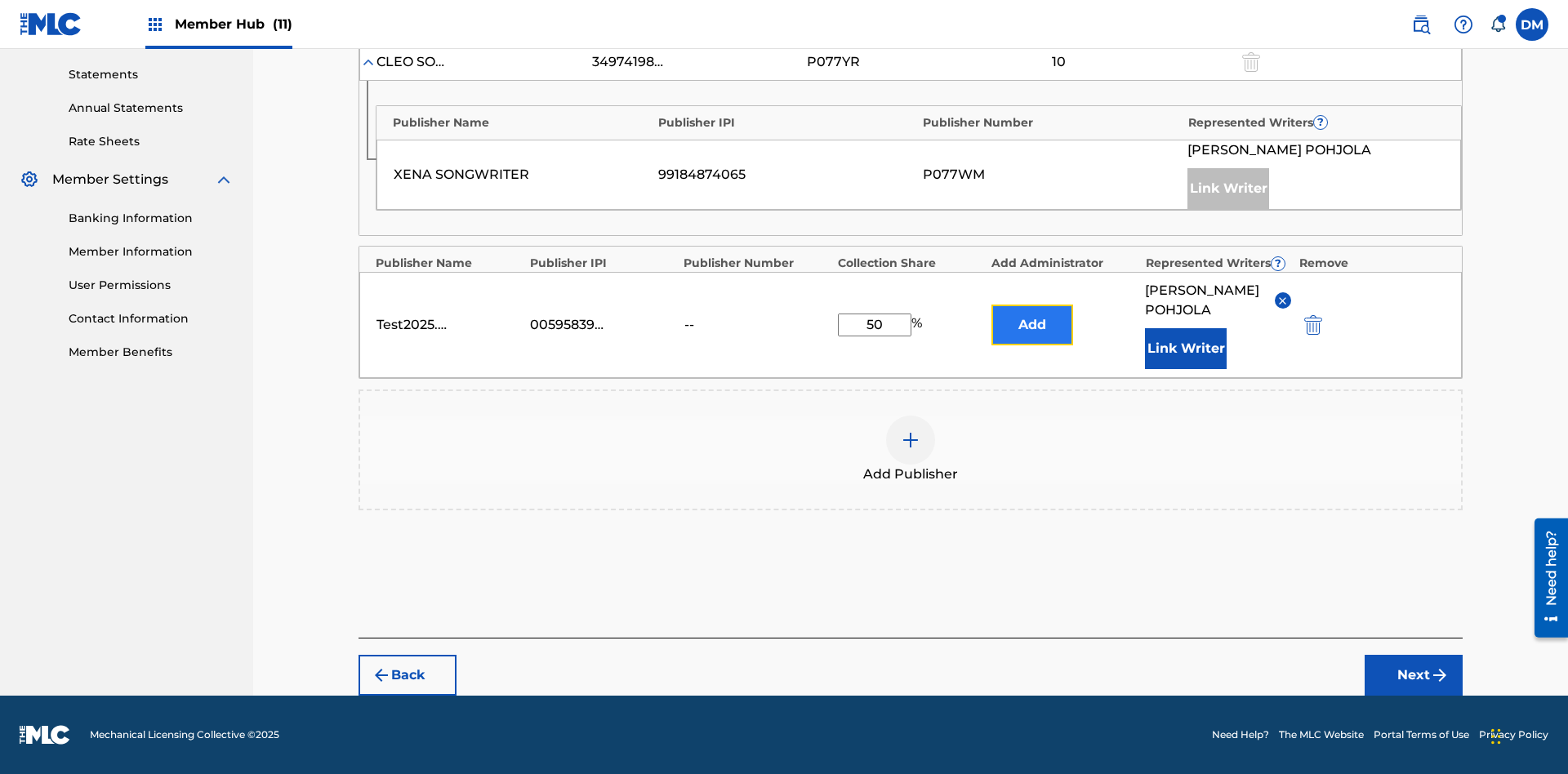
click at [1032, 315] on button "Add" at bounding box center [1032, 325] width 82 height 41
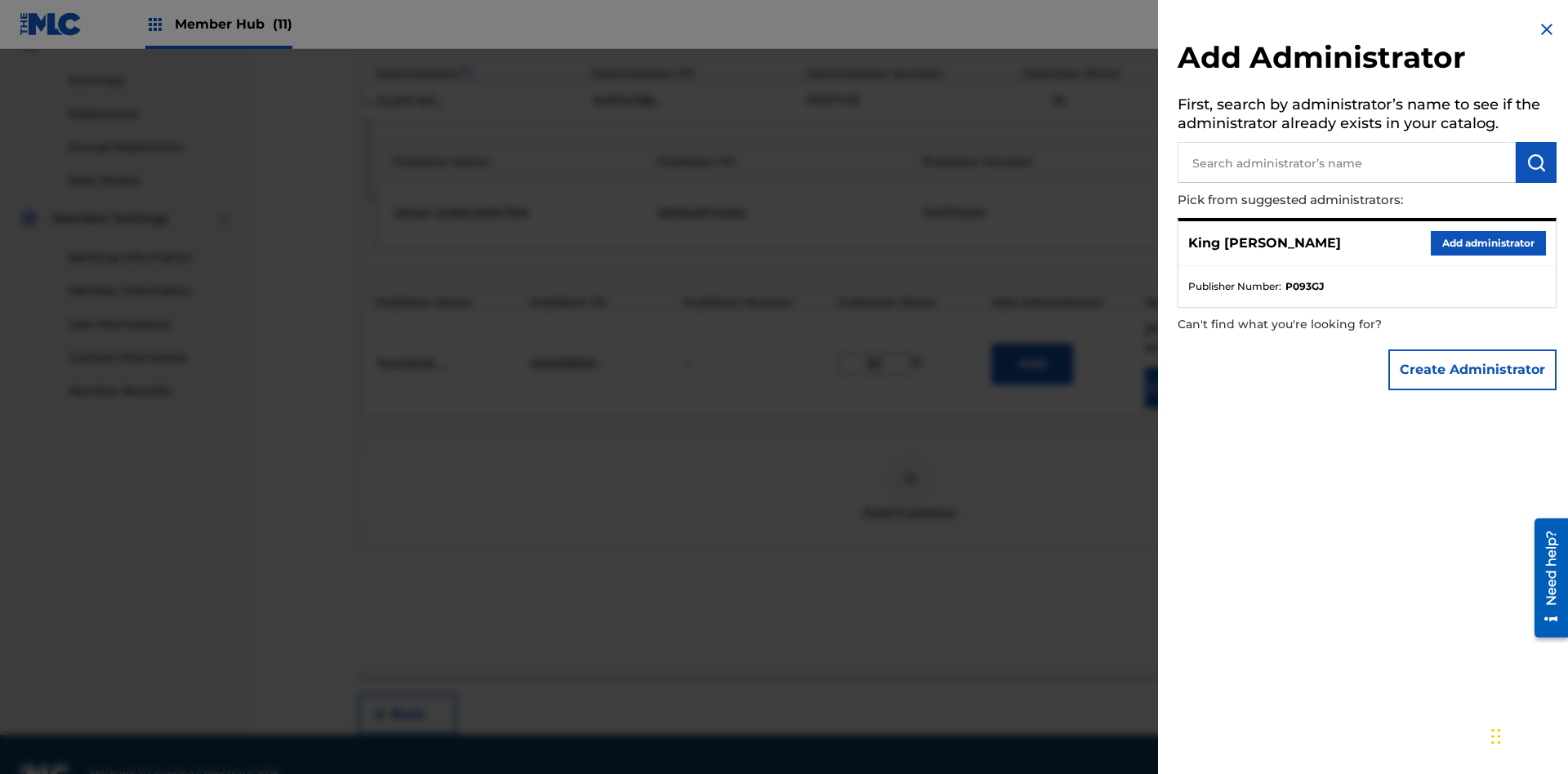
click at [1347, 163] on input "text" at bounding box center [1346, 163] width 338 height 41
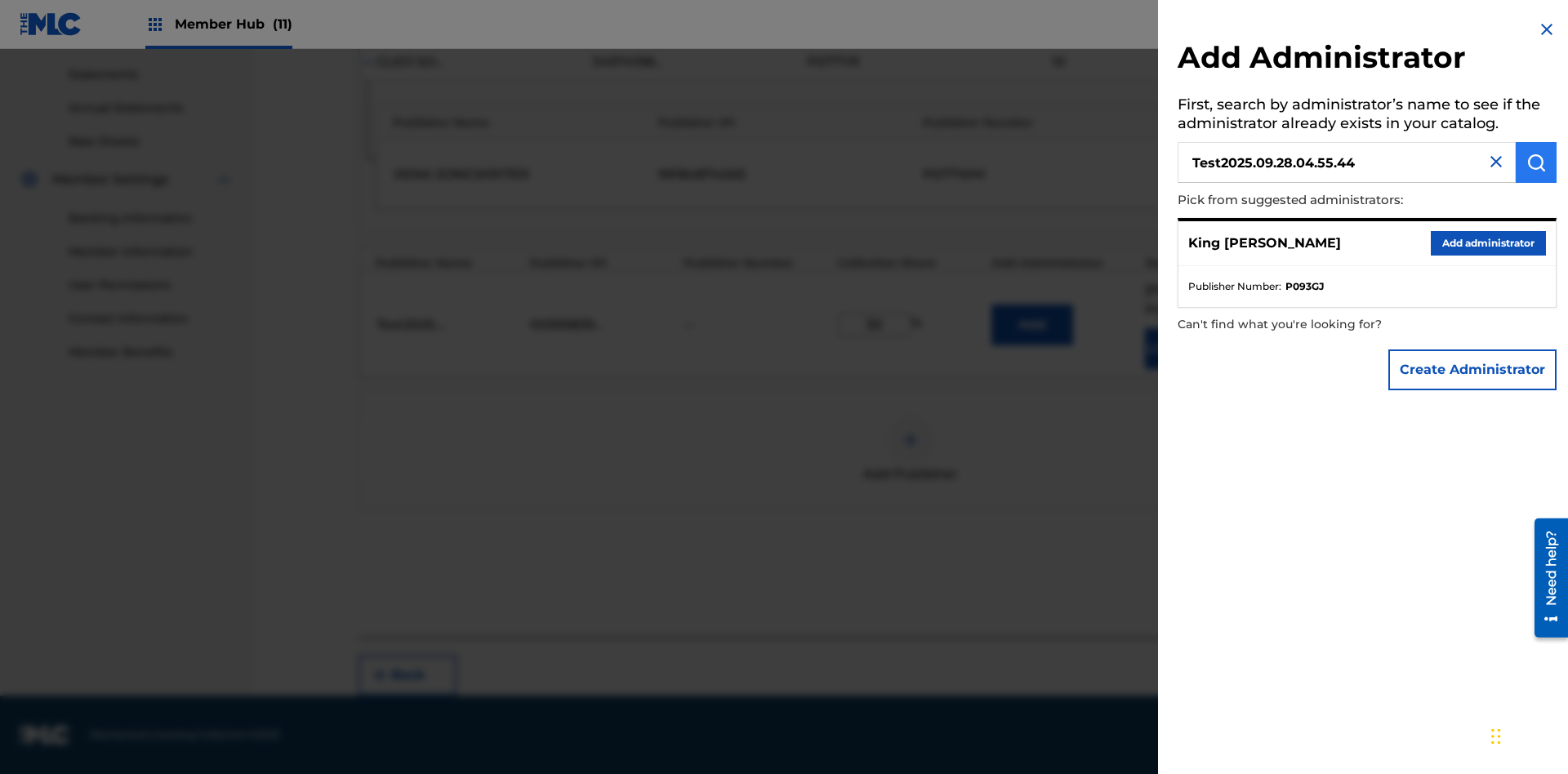
type input "Test2025.09.28.04.55.44"
click at [1536, 163] on img "submit" at bounding box center [1536, 163] width 19 height 19
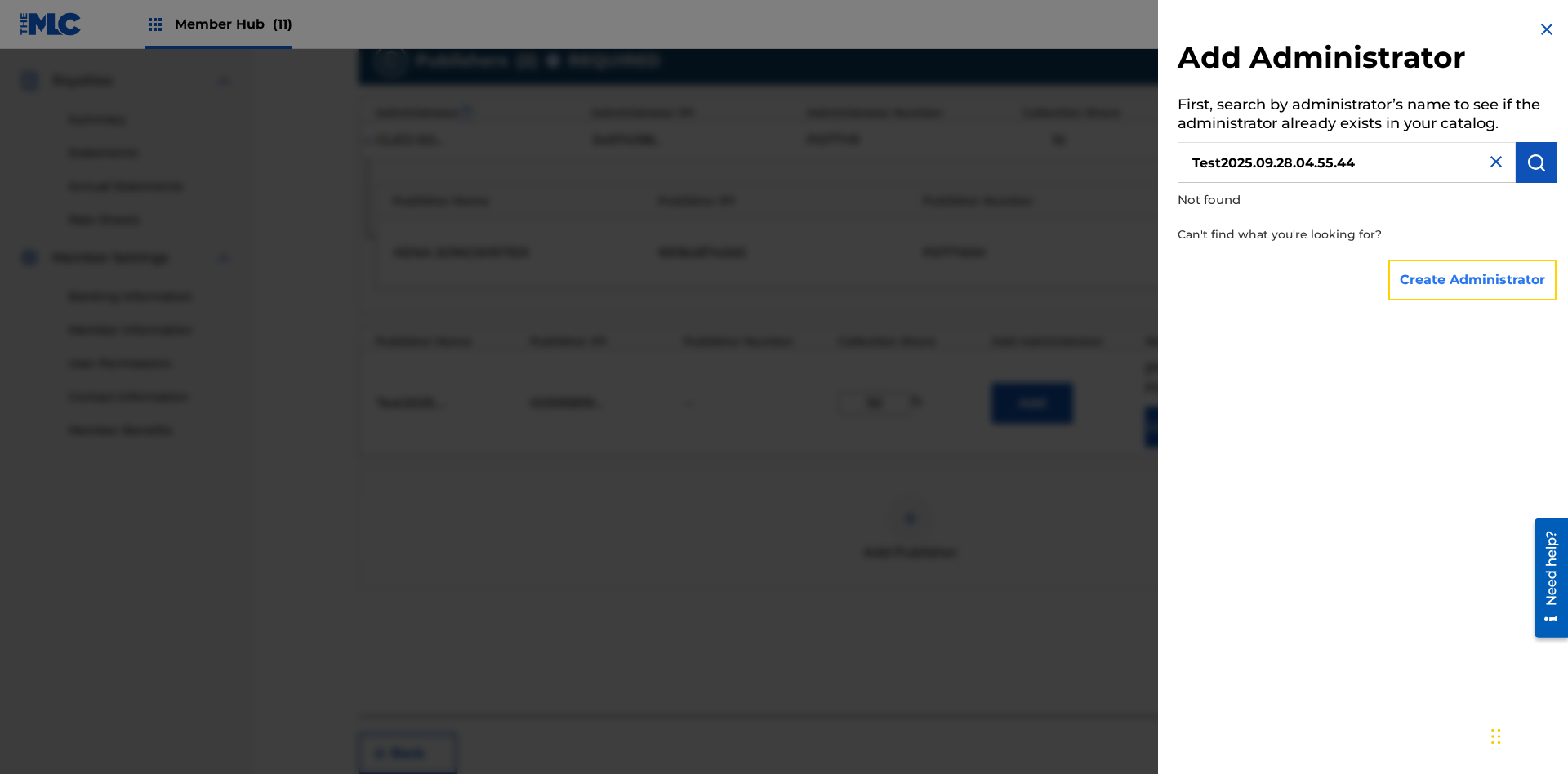
click at [1474, 279] on button "Create Administrator" at bounding box center [1473, 280] width 168 height 41
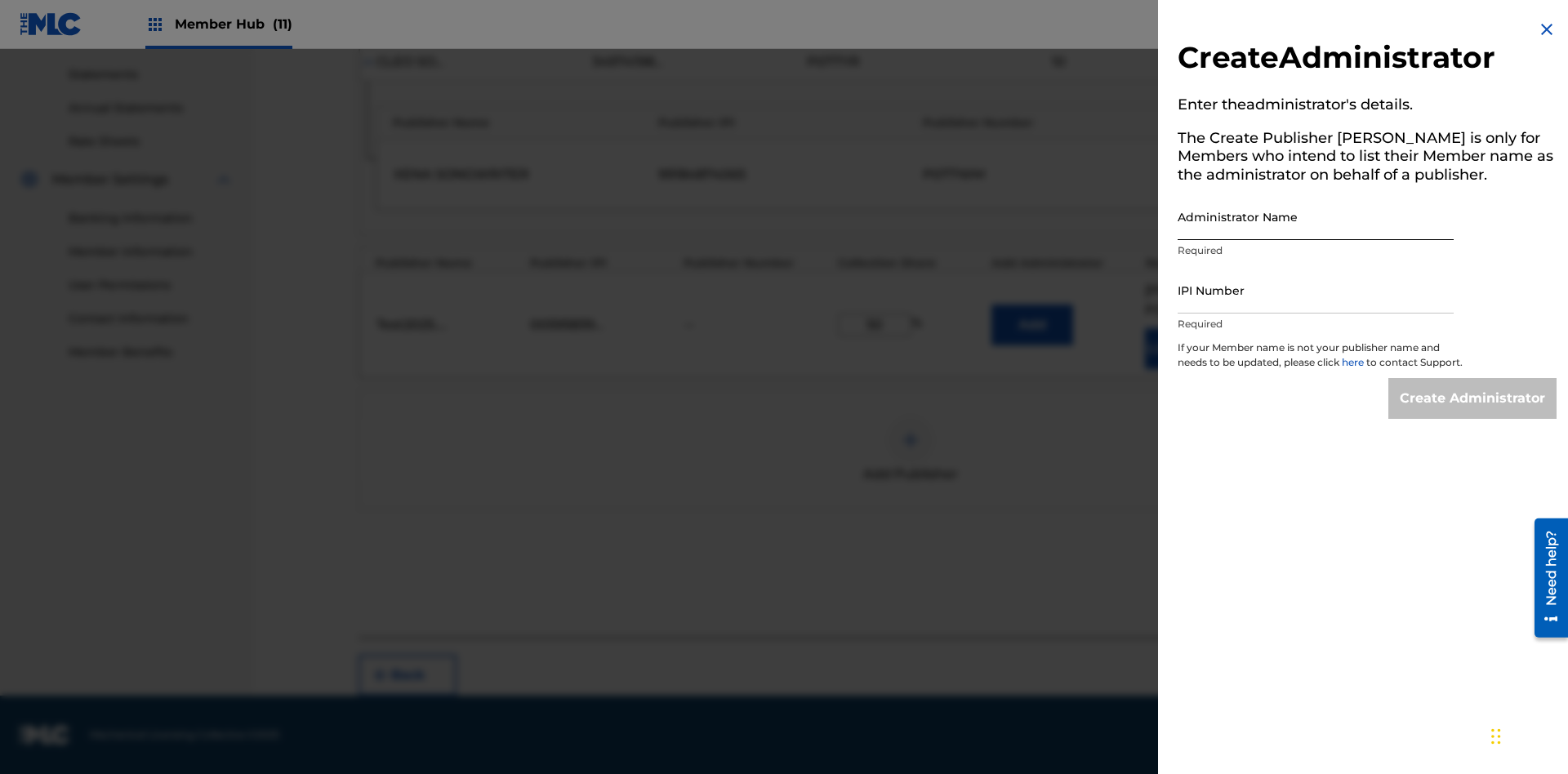
click at [1316, 216] on input "Administrator Name" at bounding box center [1315, 217] width 276 height 47
type input "Test2025.09.28.04.55.49"
click at [1316, 290] on input "IPI Number" at bounding box center [1315, 290] width 276 height 47
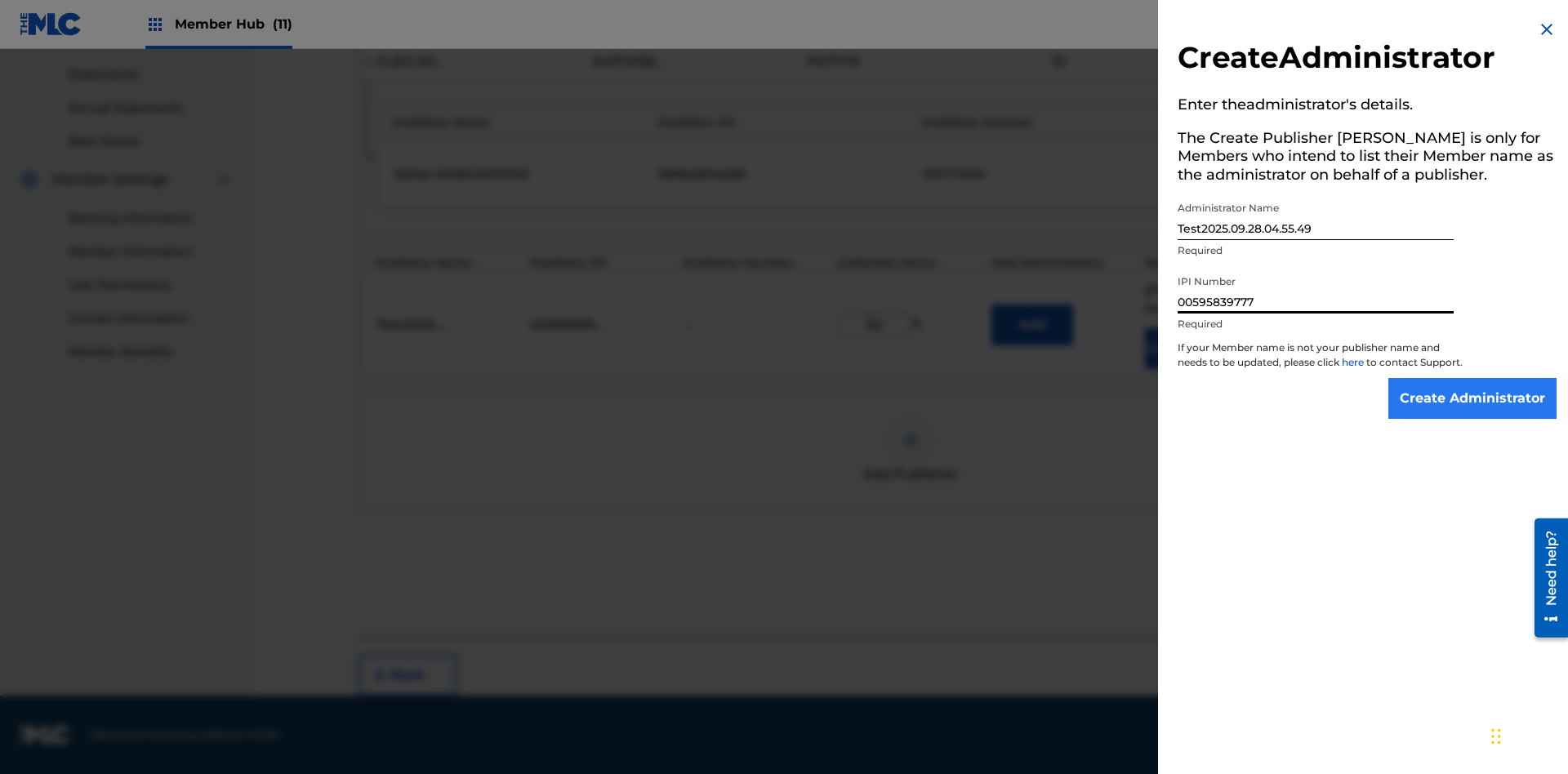
type input "00595839777"
click at [1474, 413] on input "Create Administrator" at bounding box center [1473, 398] width 168 height 41
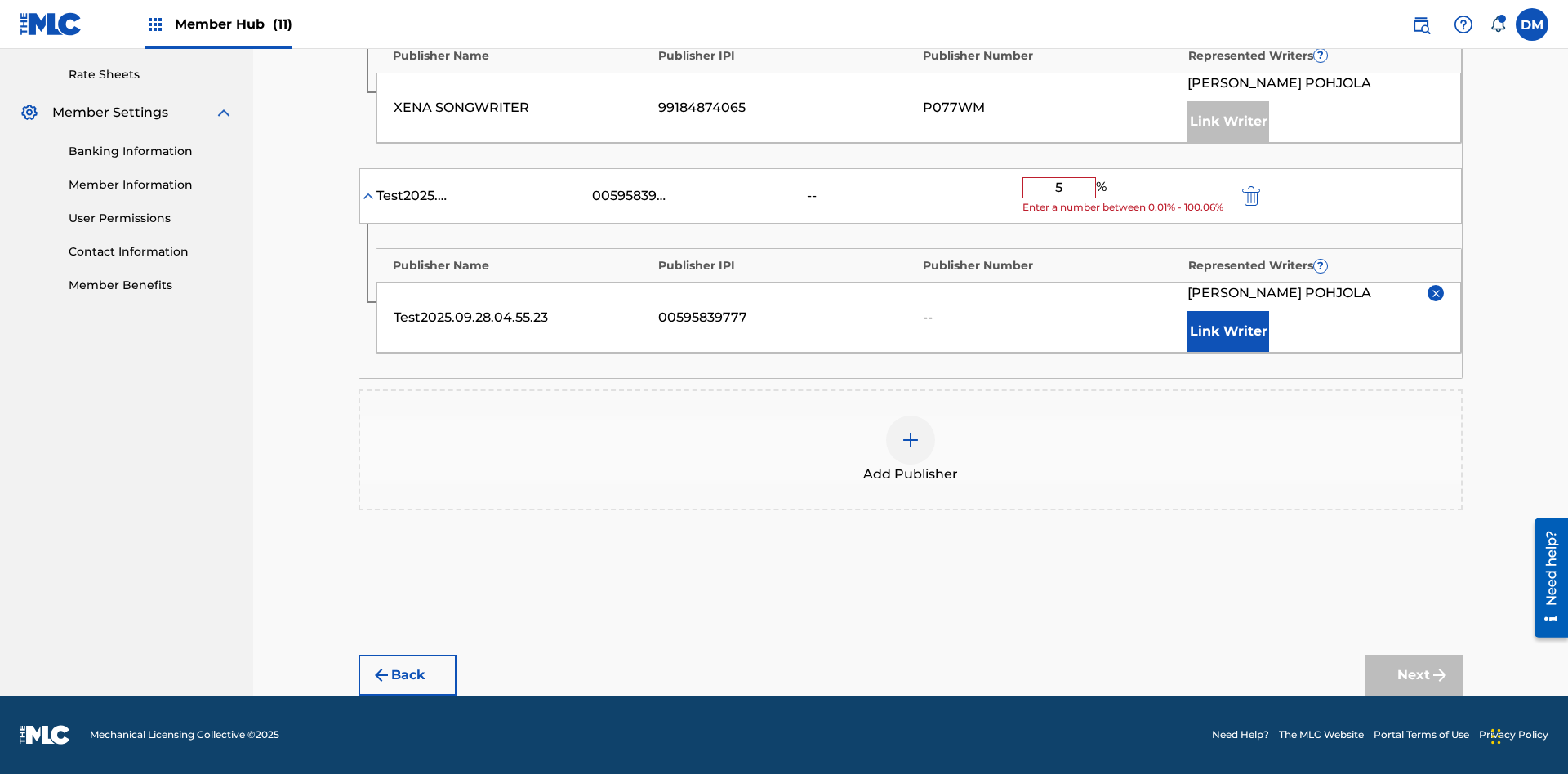
type input "50"
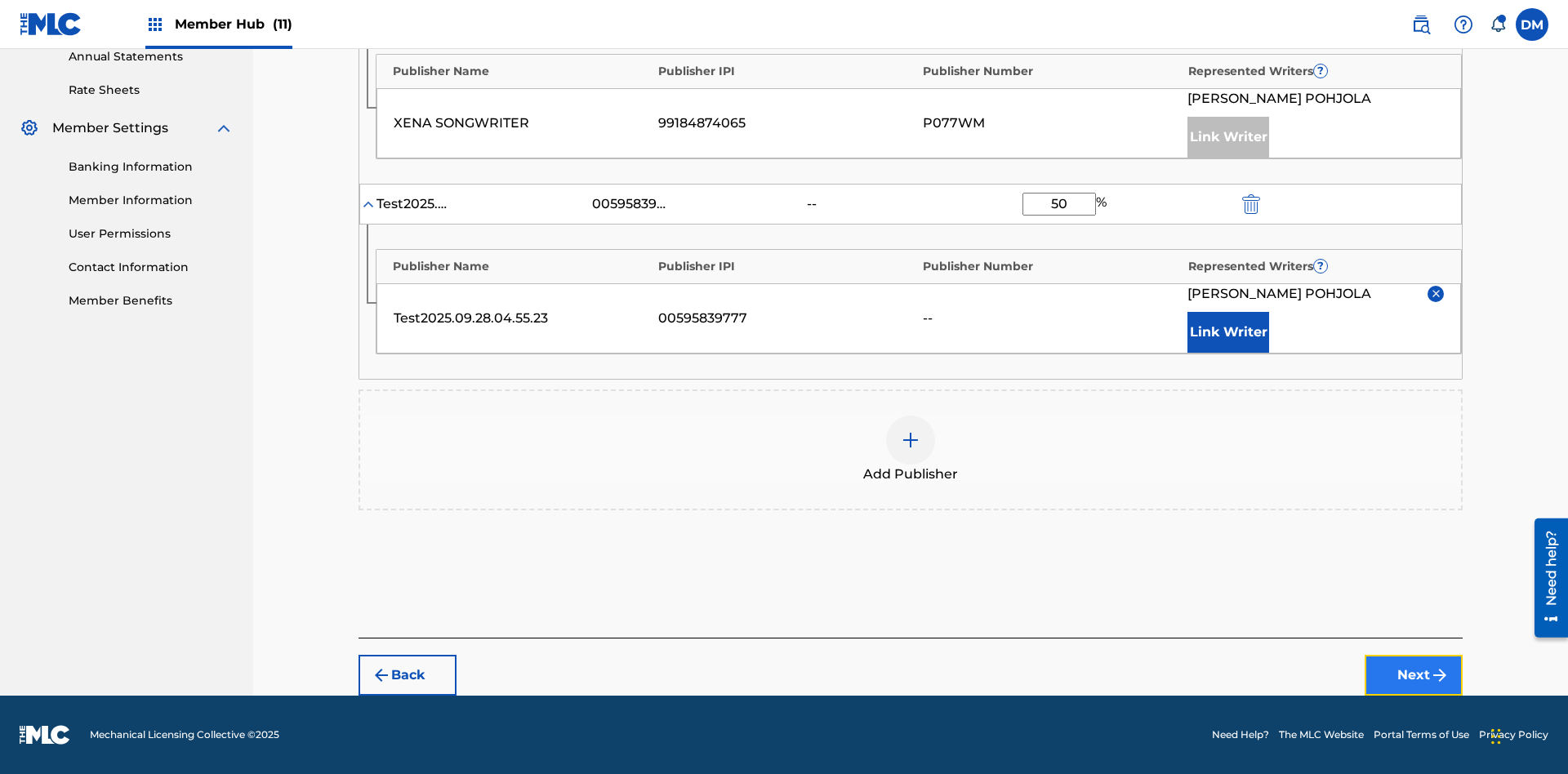
click at [1414, 676] on button "Next" at bounding box center [1413, 676] width 98 height 41
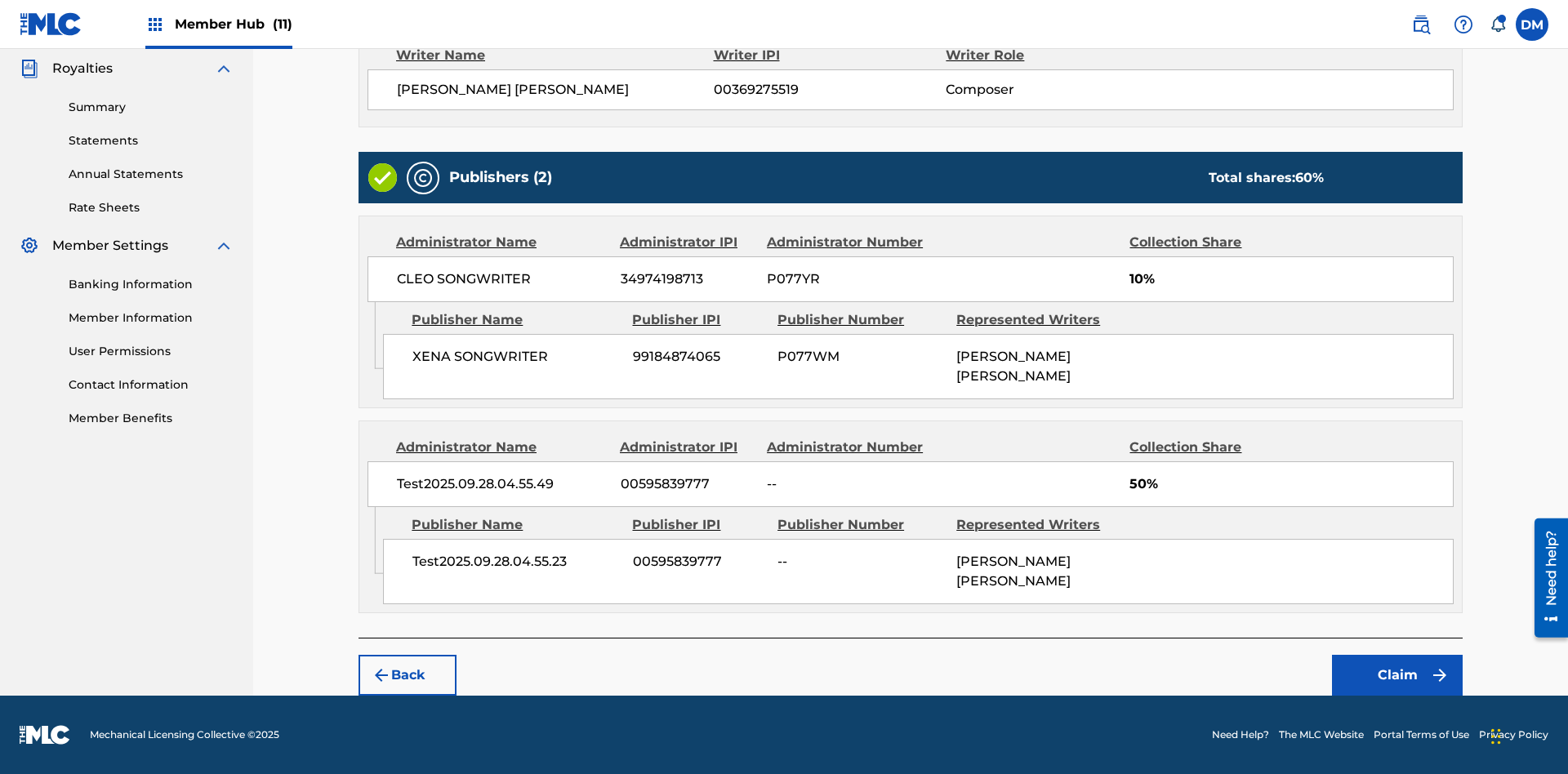
scroll to position [488, 0]
click at [1398, 676] on button "Claim" at bounding box center [1398, 676] width 131 height 41
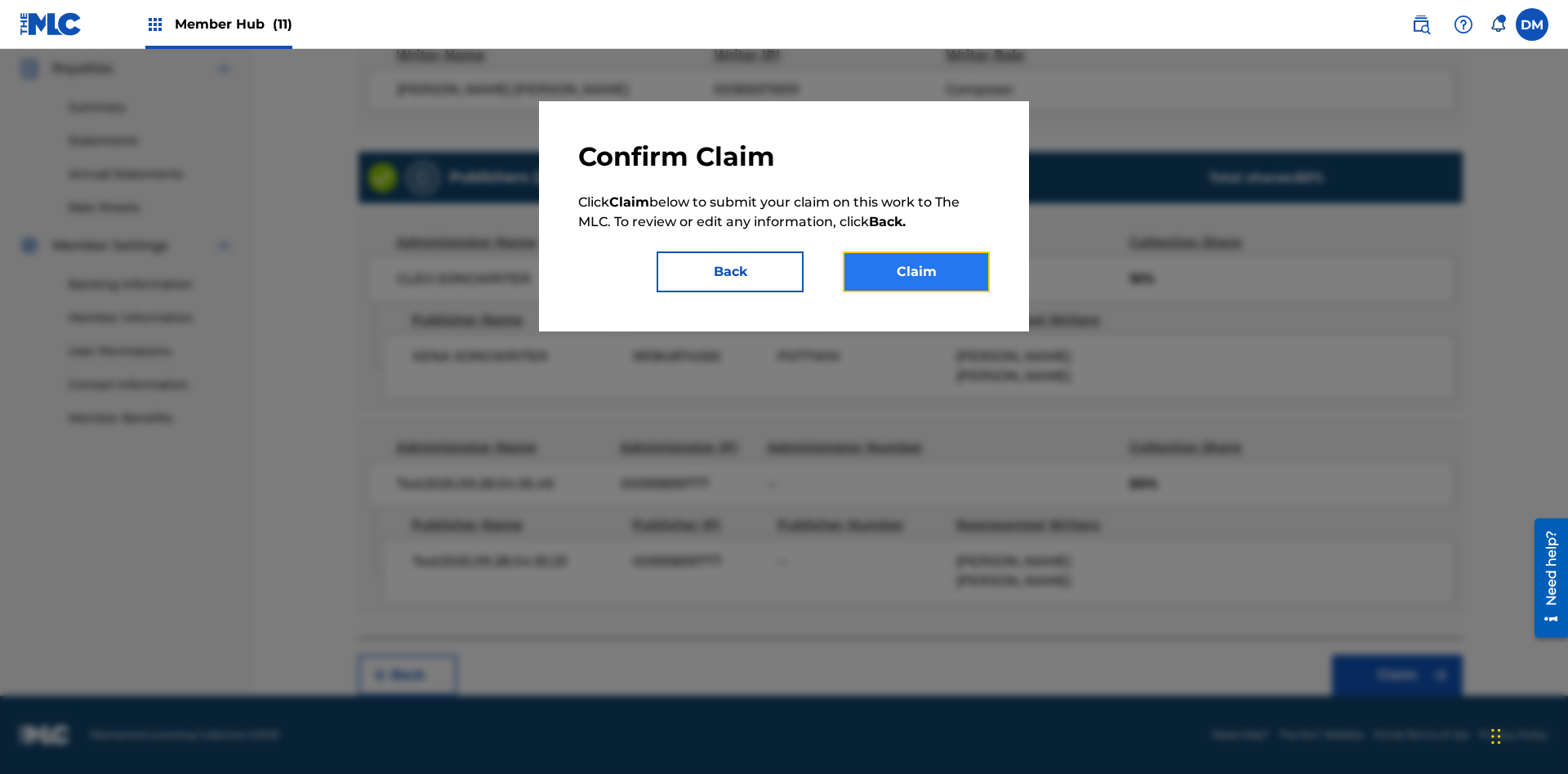
click at [916, 272] on button "Claim" at bounding box center [915, 272] width 147 height 41
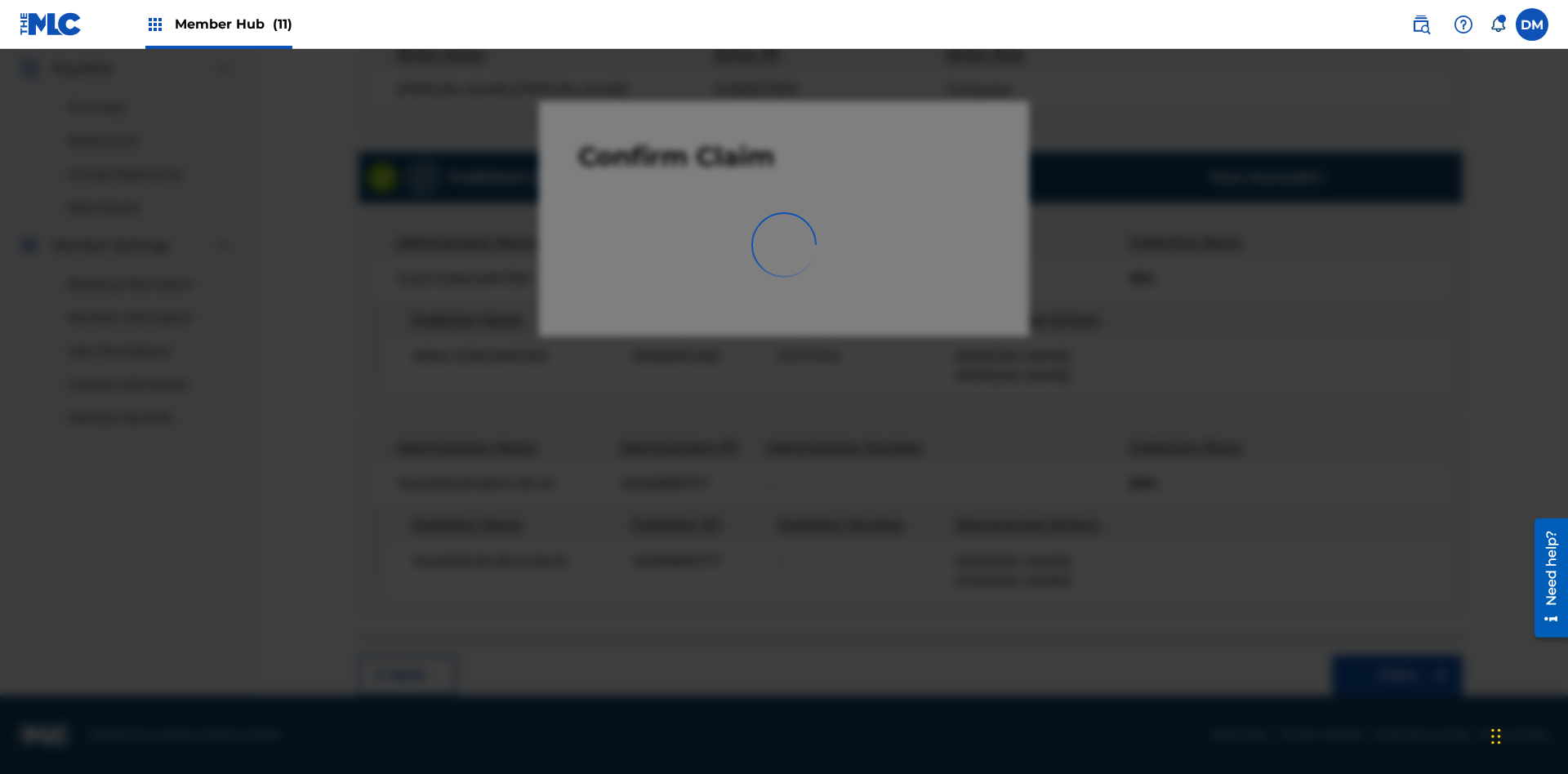
scroll to position [239, 0]
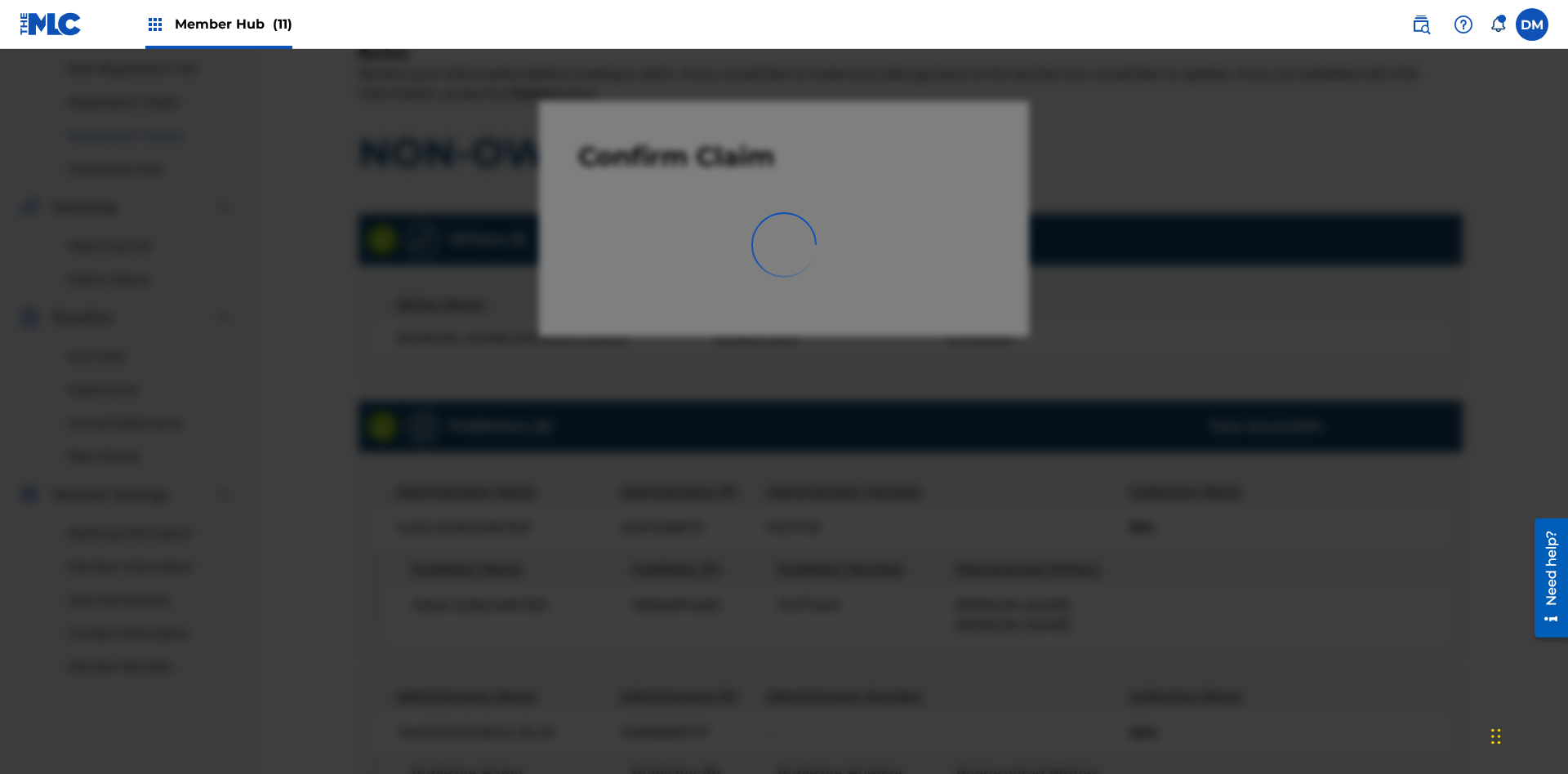
click at [151, 135] on link "Registration History" at bounding box center [150, 136] width 165 height 18
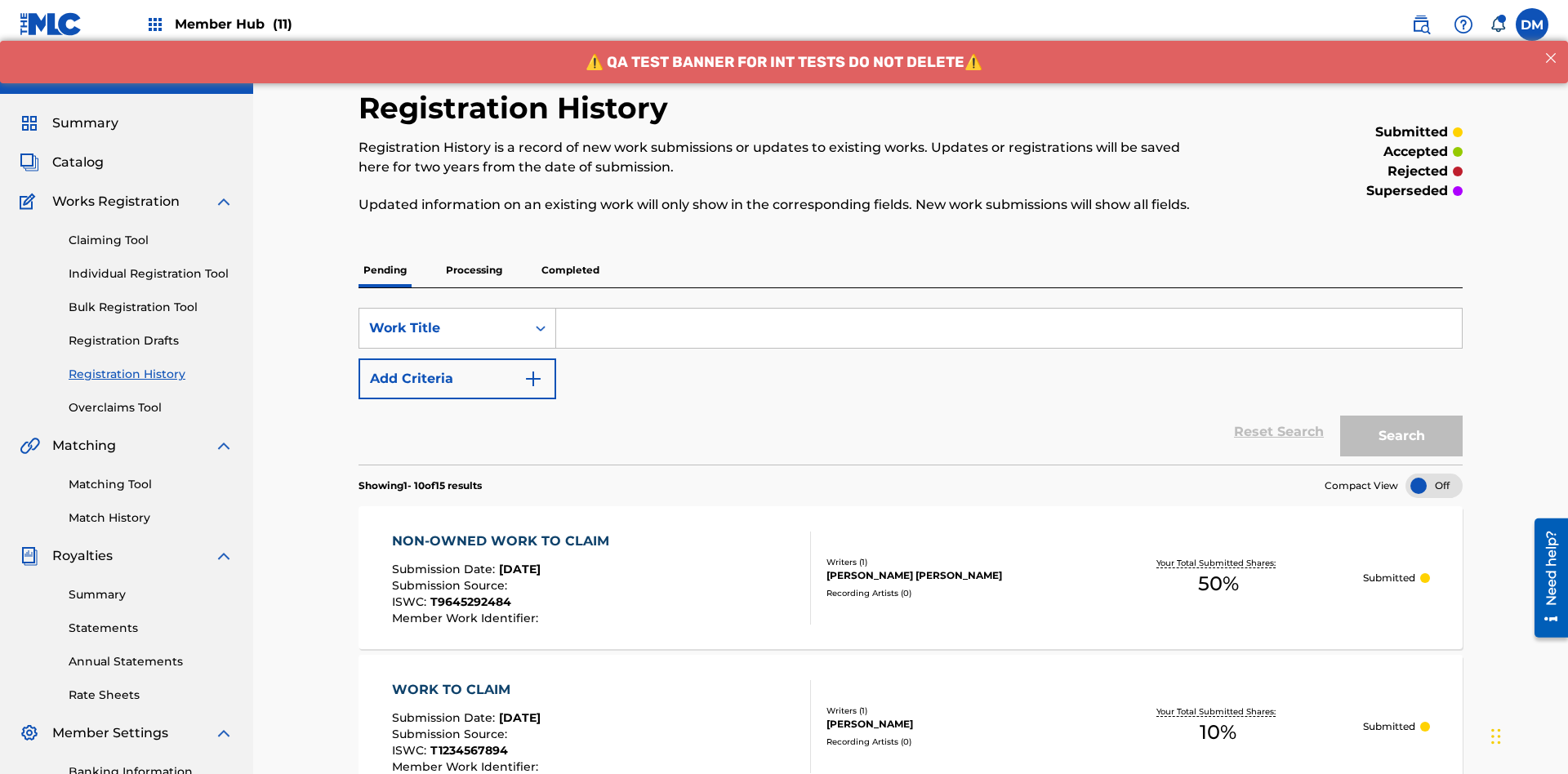
scroll to position [210, 0]
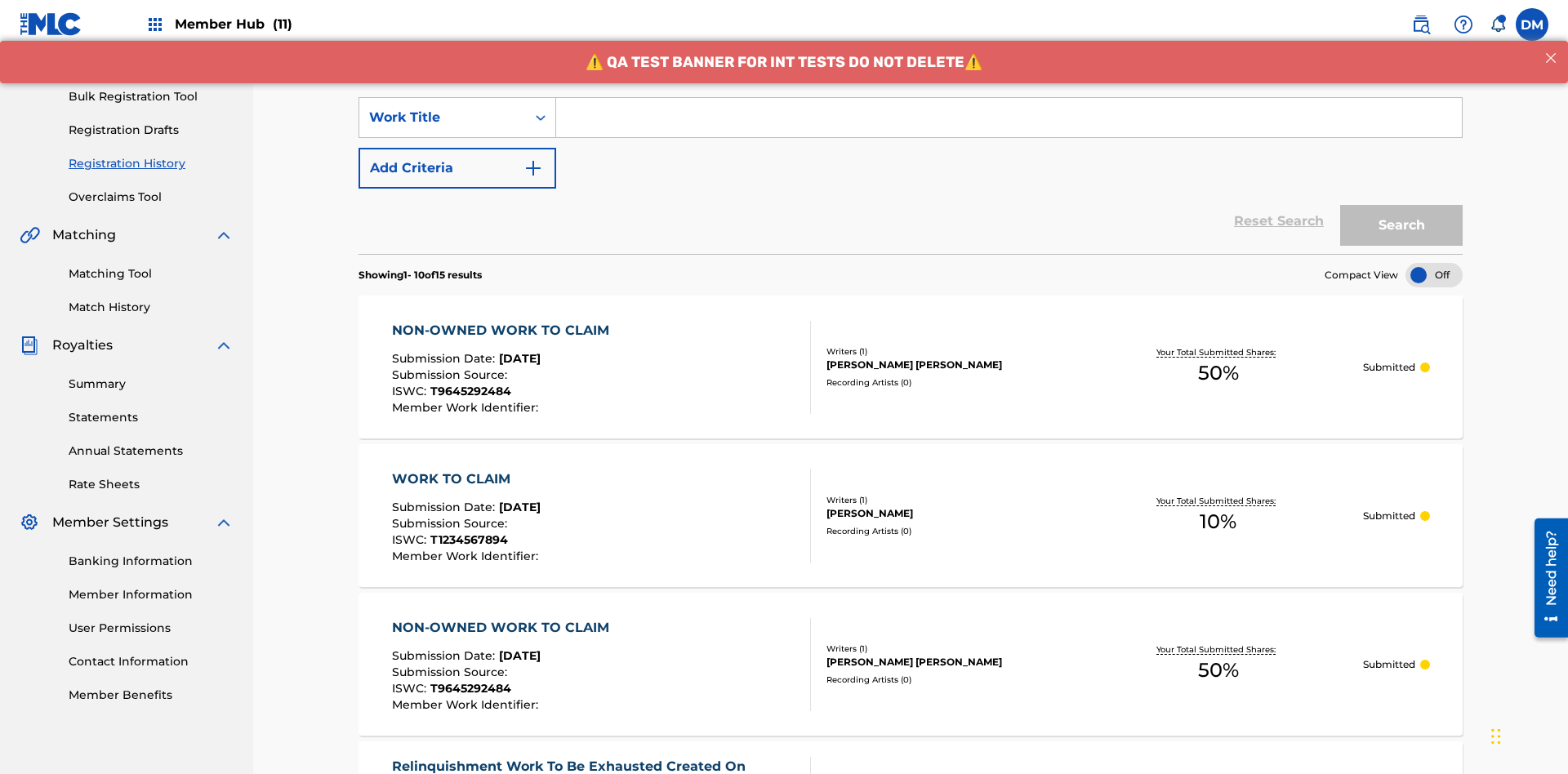
click at [1009, 118] on input "Search Form" at bounding box center [1009, 118] width 906 height 39
type input "NON-OWNED WORK TO CLAIM"
click at [1401, 204] on button "Search" at bounding box center [1401, 225] width 123 height 41
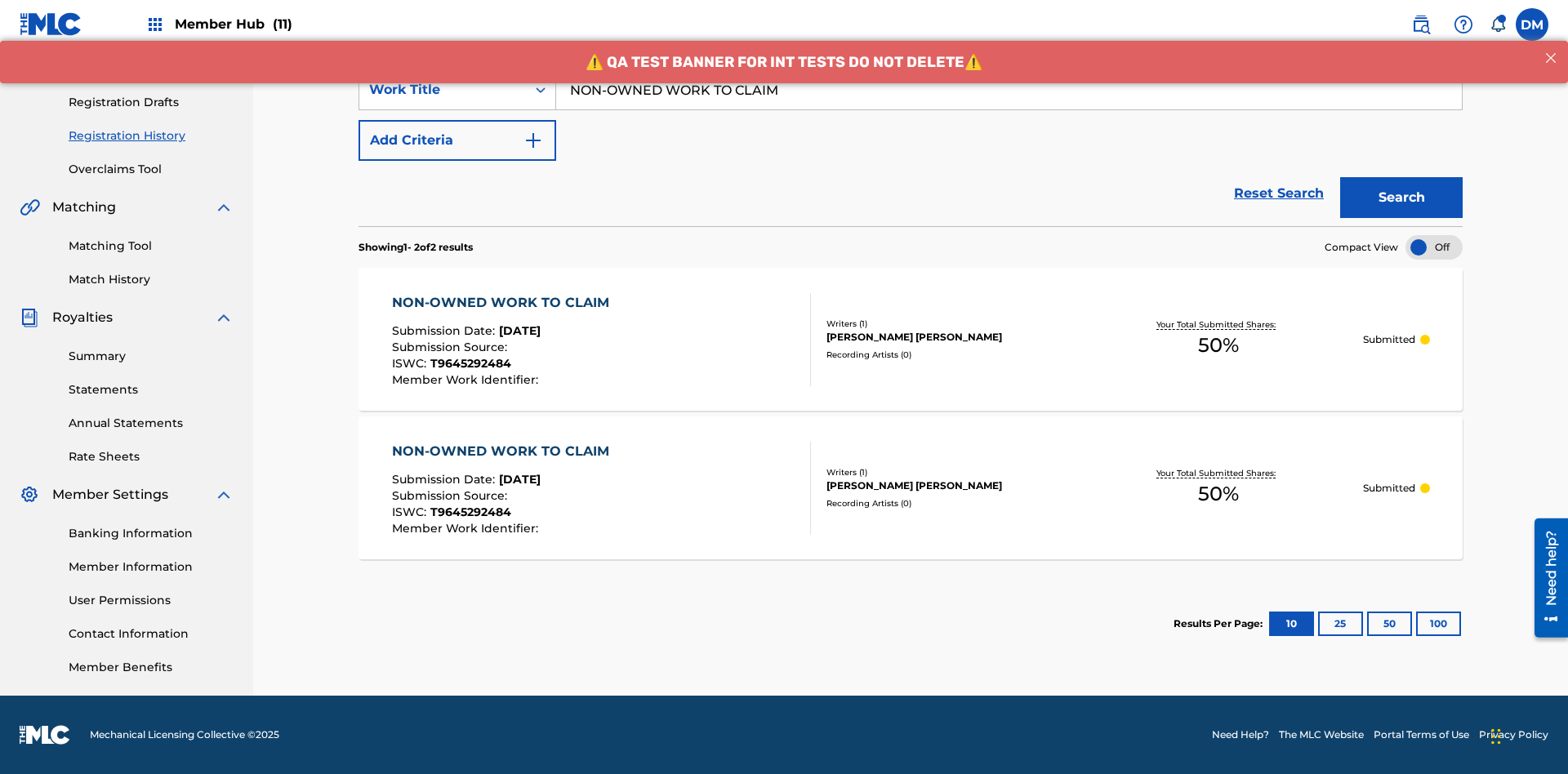
click at [911, 339] on div "[PERSON_NAME] [PERSON_NAME]" at bounding box center [950, 337] width 246 height 15
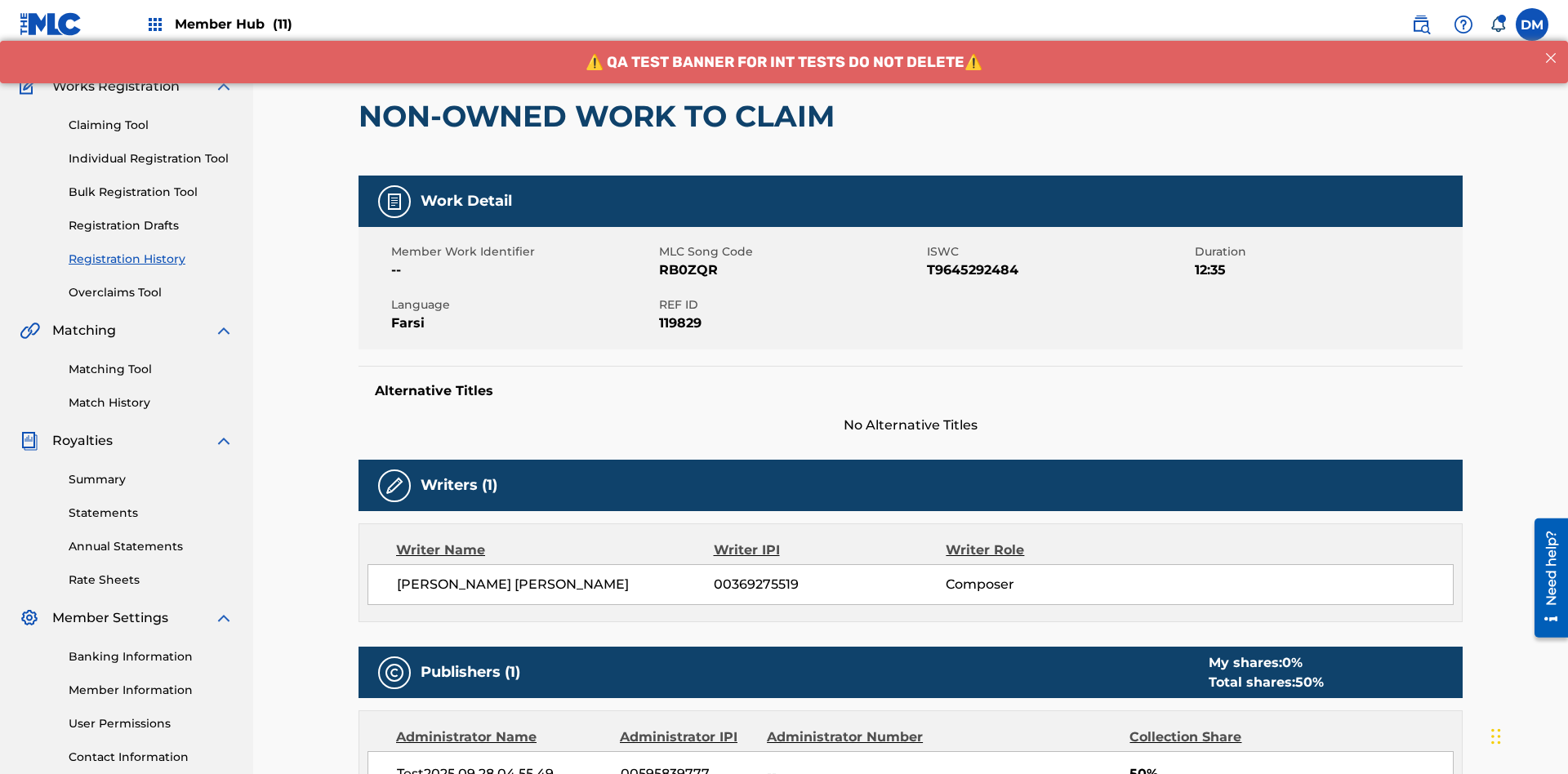
scroll to position [516, 0]
